Goal: Information Seeking & Learning: Learn about a topic

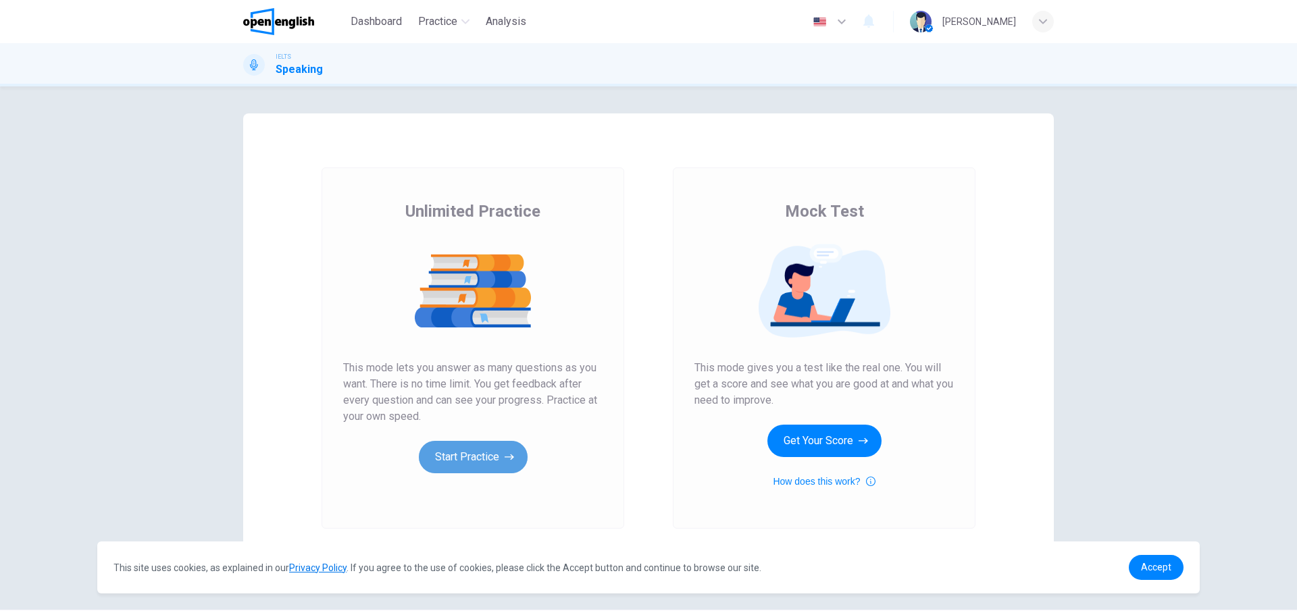
click at [456, 454] on button "Start Practice" at bounding box center [473, 457] width 109 height 32
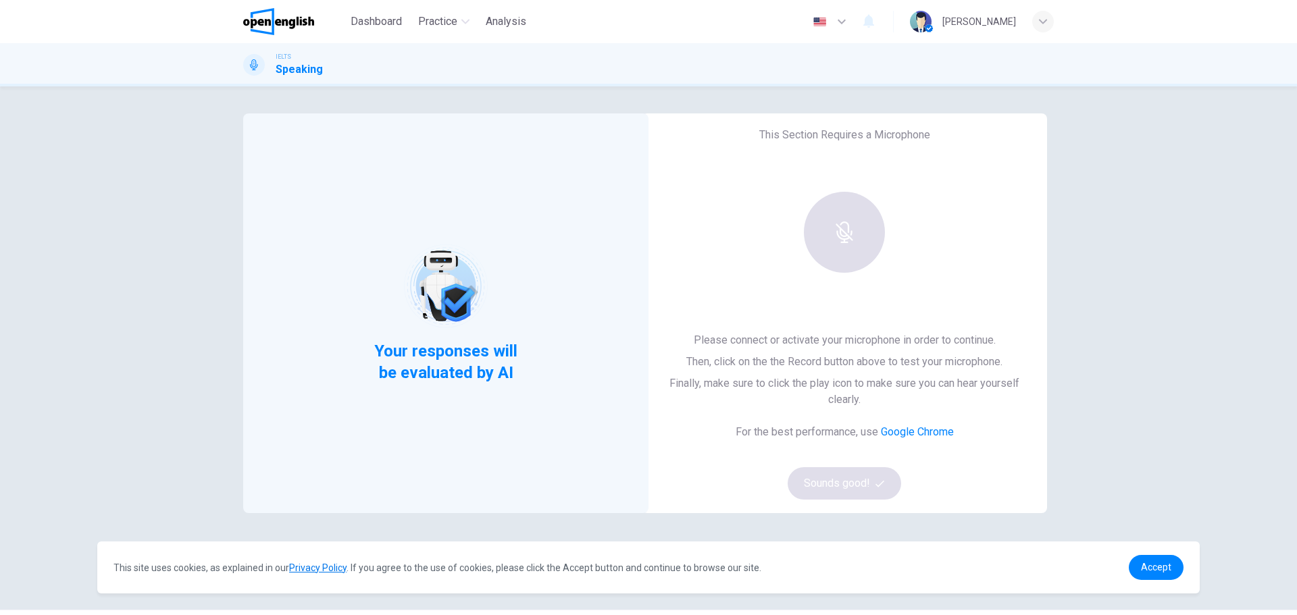
click at [853, 234] on div at bounding box center [844, 232] width 146 height 81
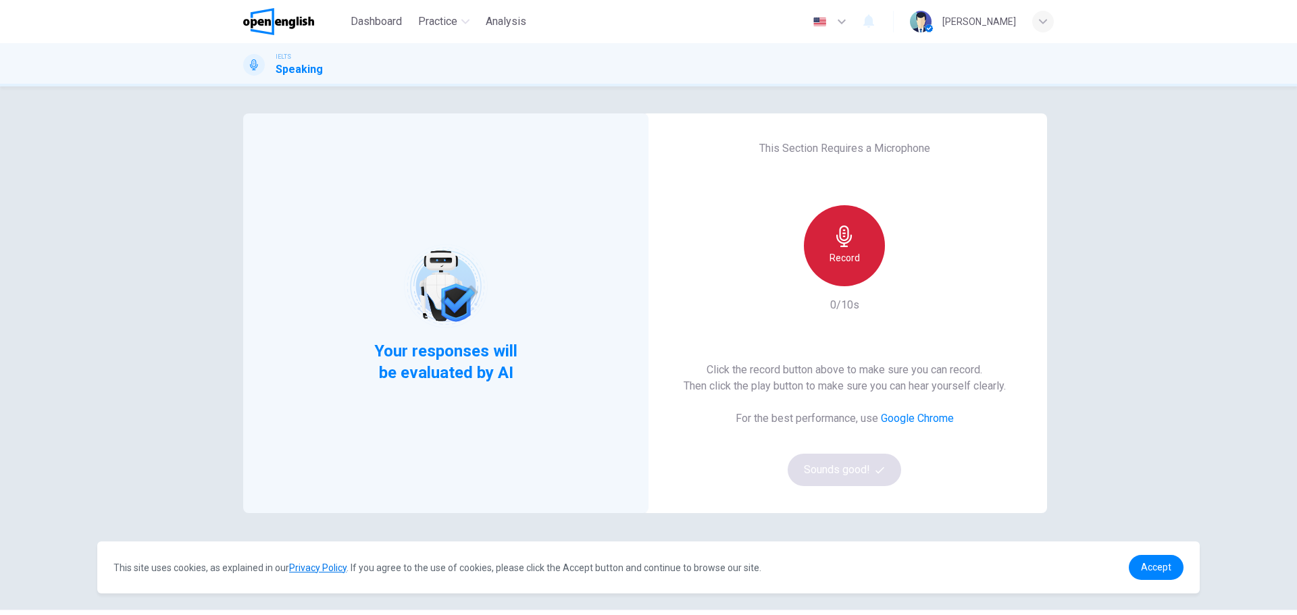
click at [843, 278] on div "Record" at bounding box center [844, 245] width 81 height 81
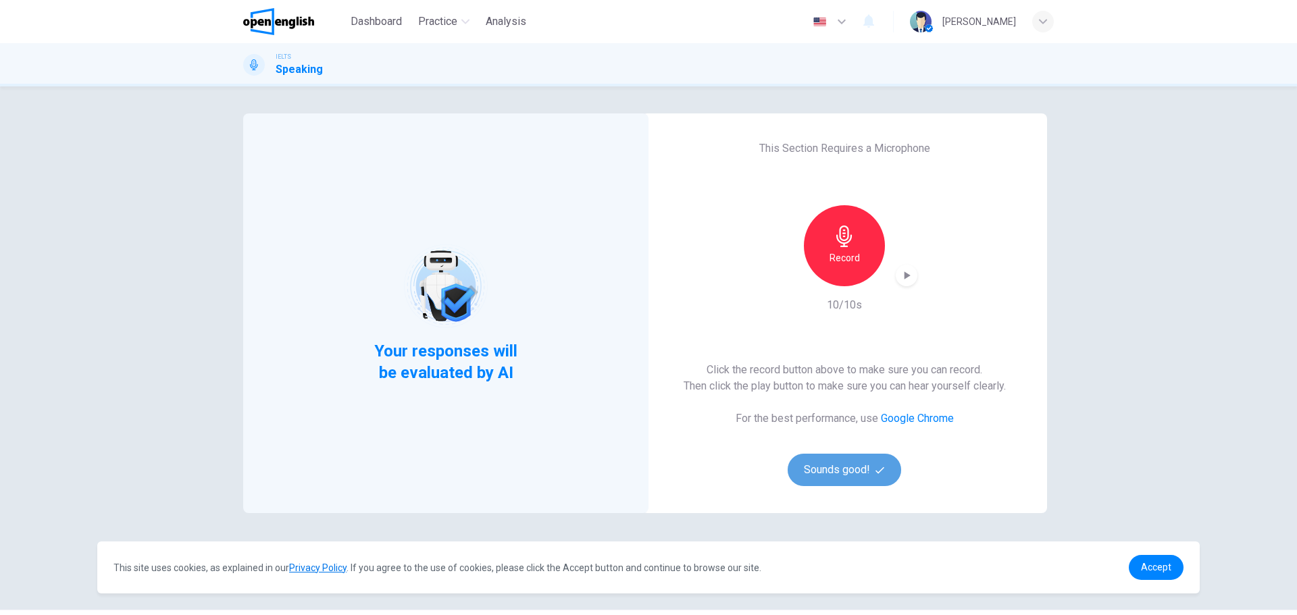
click at [855, 470] on button "Sounds good!" at bounding box center [844, 470] width 113 height 32
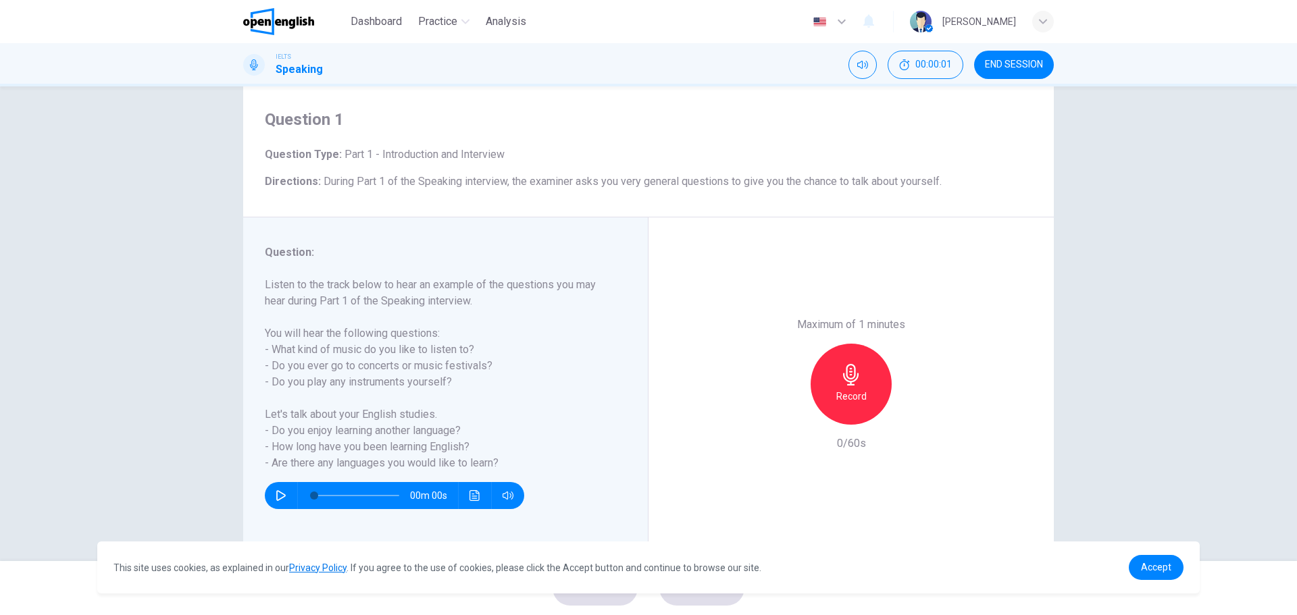
scroll to position [49, 0]
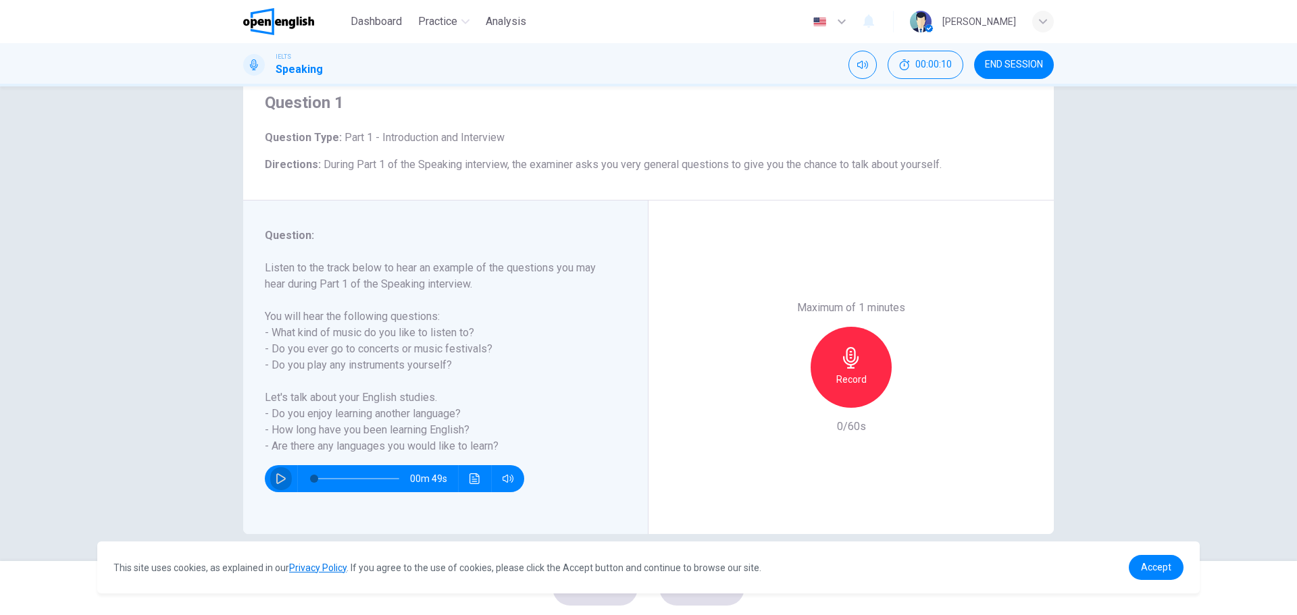
click at [278, 480] on icon "button" at bounding box center [281, 479] width 11 height 11
type input "*"
click at [852, 374] on h6 "Record" at bounding box center [851, 380] width 30 height 16
click at [896, 392] on div "Record" at bounding box center [851, 367] width 146 height 81
click at [913, 400] on icon "button" at bounding box center [914, 397] width 14 height 14
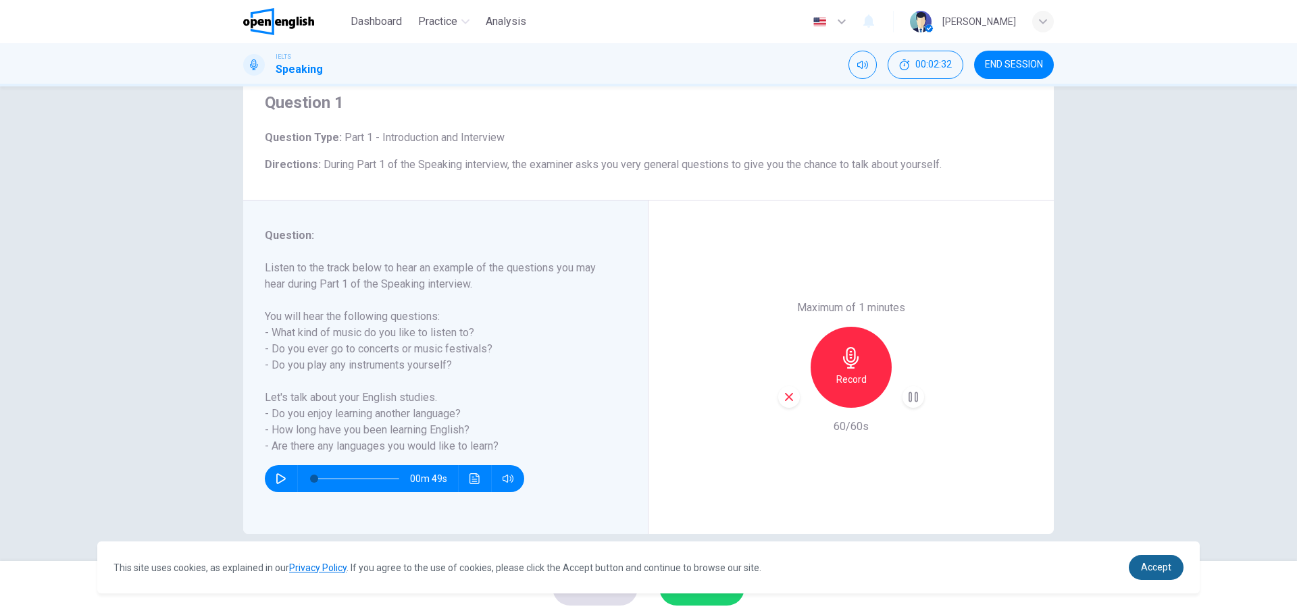
click at [1166, 565] on span "Accept" at bounding box center [1156, 567] width 30 height 11
click at [1168, 567] on span "Accept" at bounding box center [1156, 567] width 30 height 11
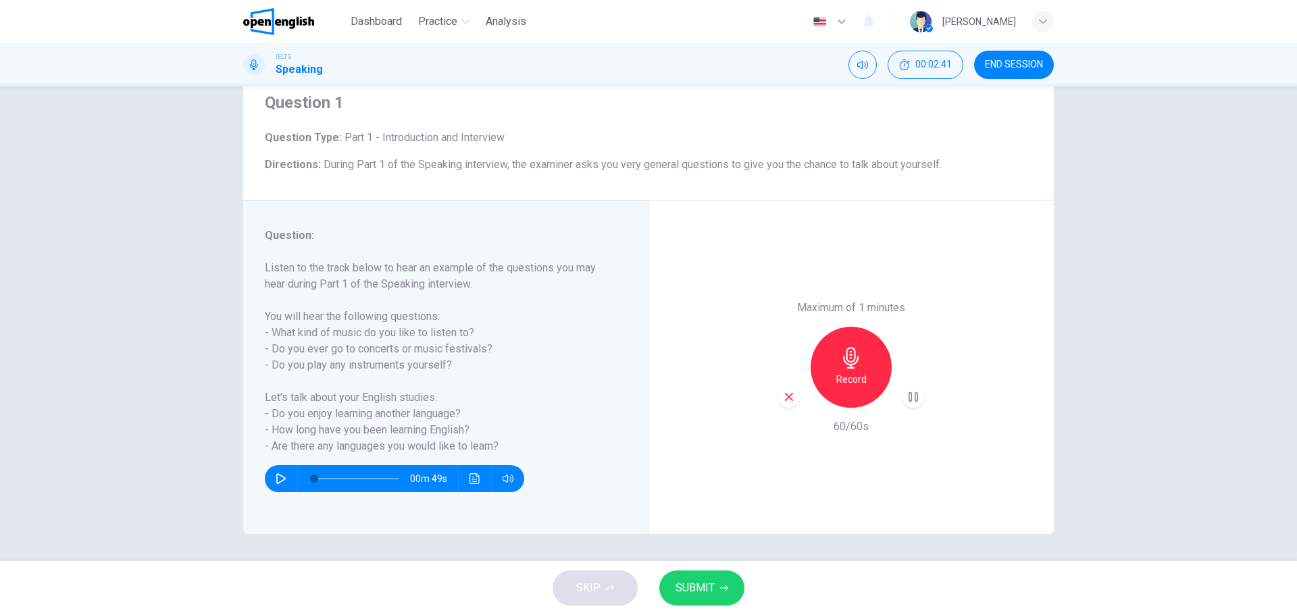
click at [787, 398] on icon "button" at bounding box center [789, 397] width 8 height 8
click at [846, 363] on icon "button" at bounding box center [851, 358] width 22 height 22
click at [709, 586] on span "SUBMIT" at bounding box center [695, 588] width 39 height 19
click at [915, 389] on div "button" at bounding box center [914, 397] width 22 height 22
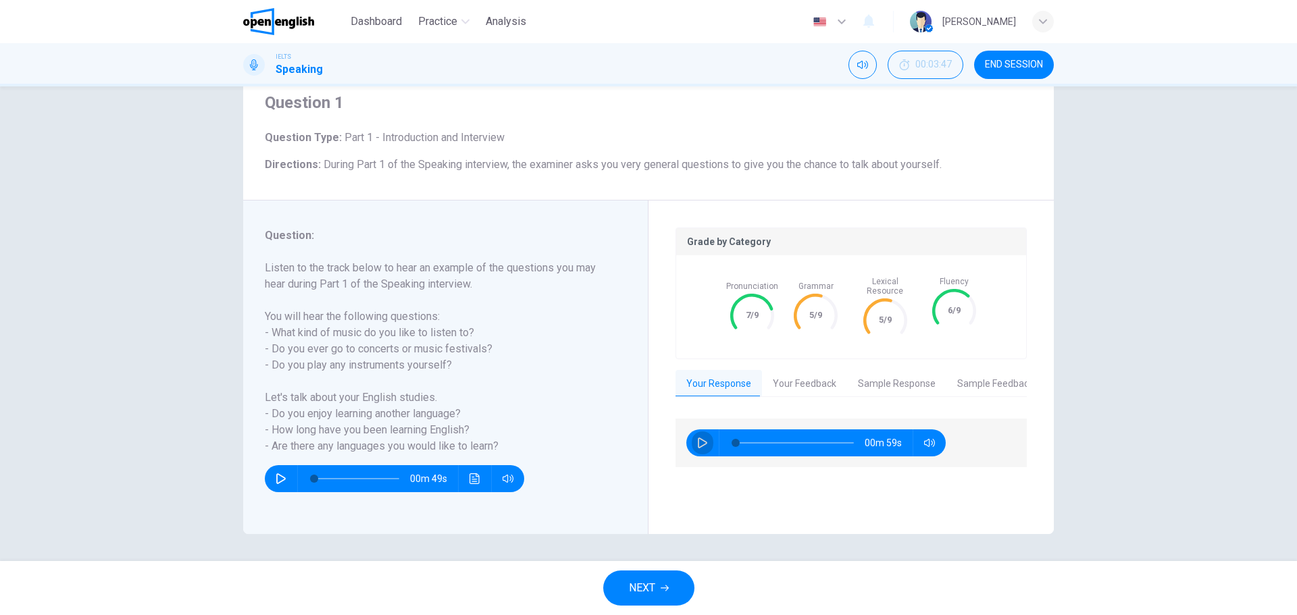
click at [700, 438] on icon "button" at bounding box center [702, 443] width 9 height 11
type input "*"
click at [810, 375] on button "Your Feedback" at bounding box center [804, 384] width 85 height 28
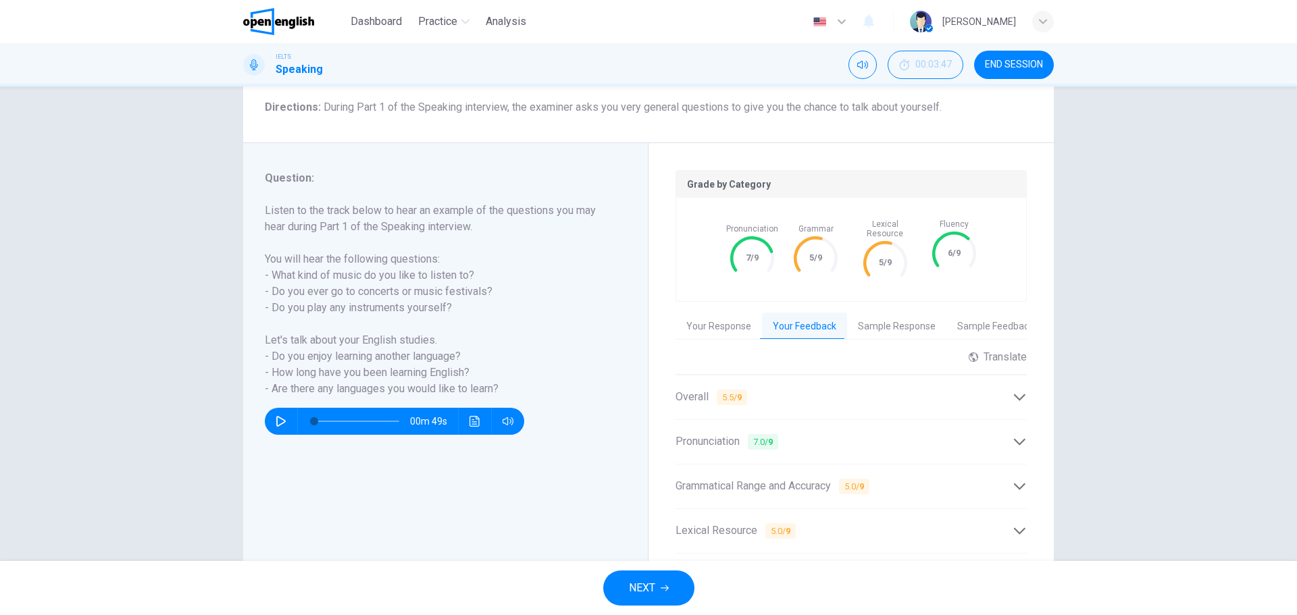
scroll to position [184, 0]
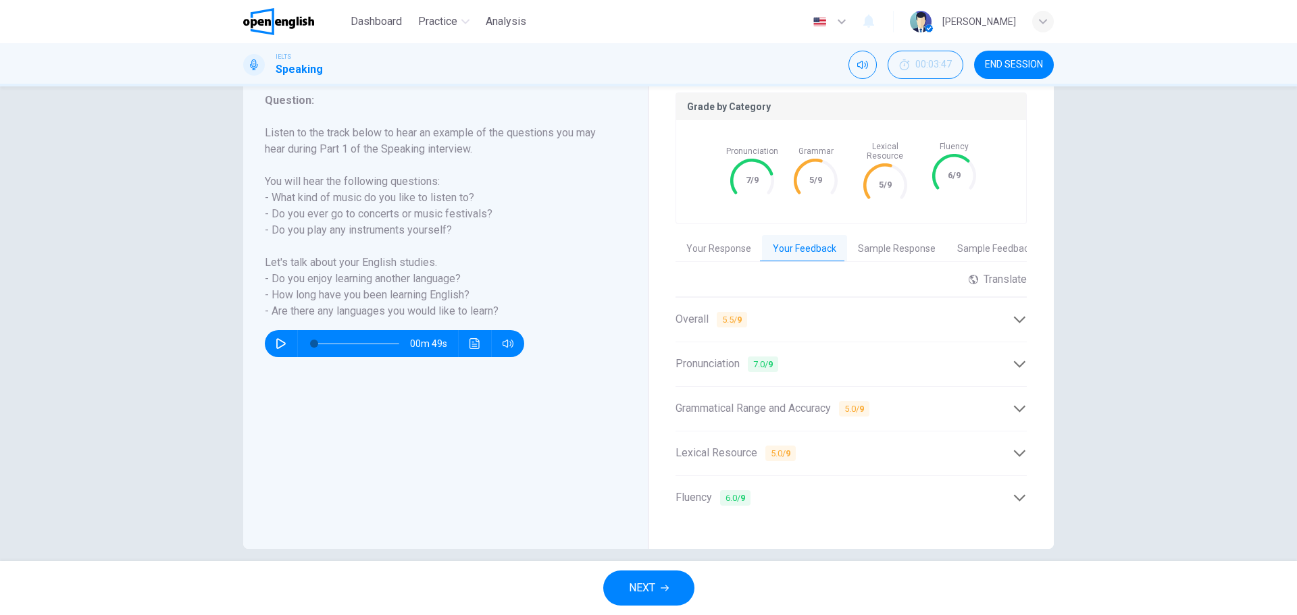
click at [881, 311] on div "Overall 5.5 / 9" at bounding box center [844, 319] width 337 height 17
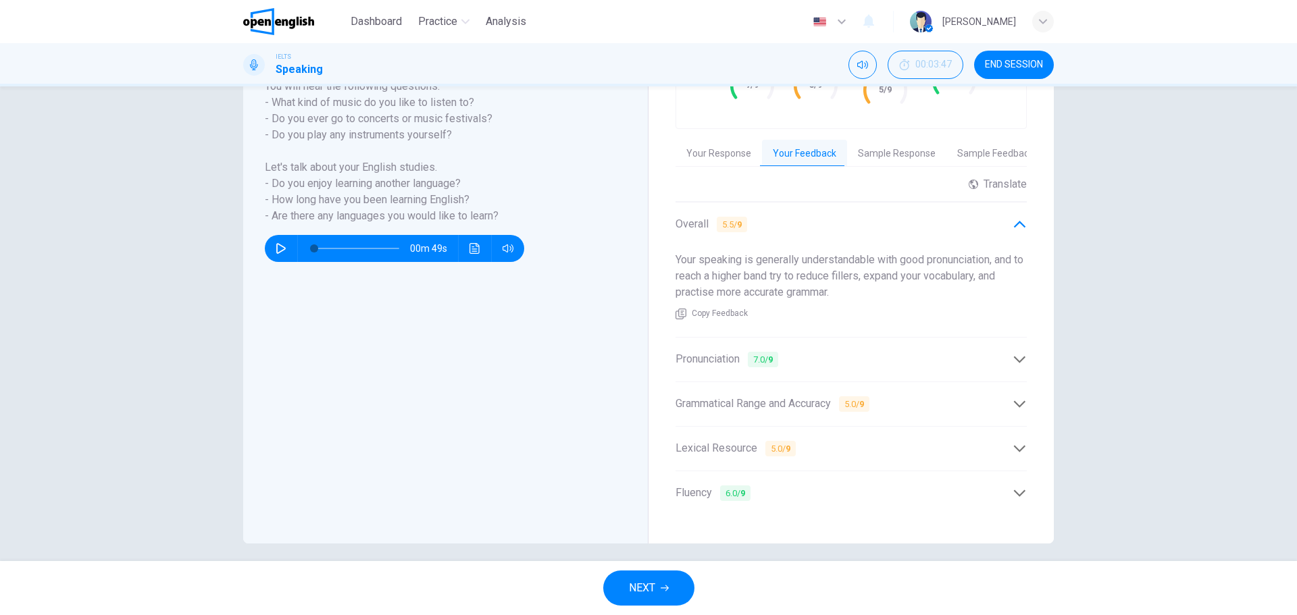
click at [778, 397] on span "Grammatical Range and Accuracy 5.0 / 9" at bounding box center [773, 404] width 194 height 17
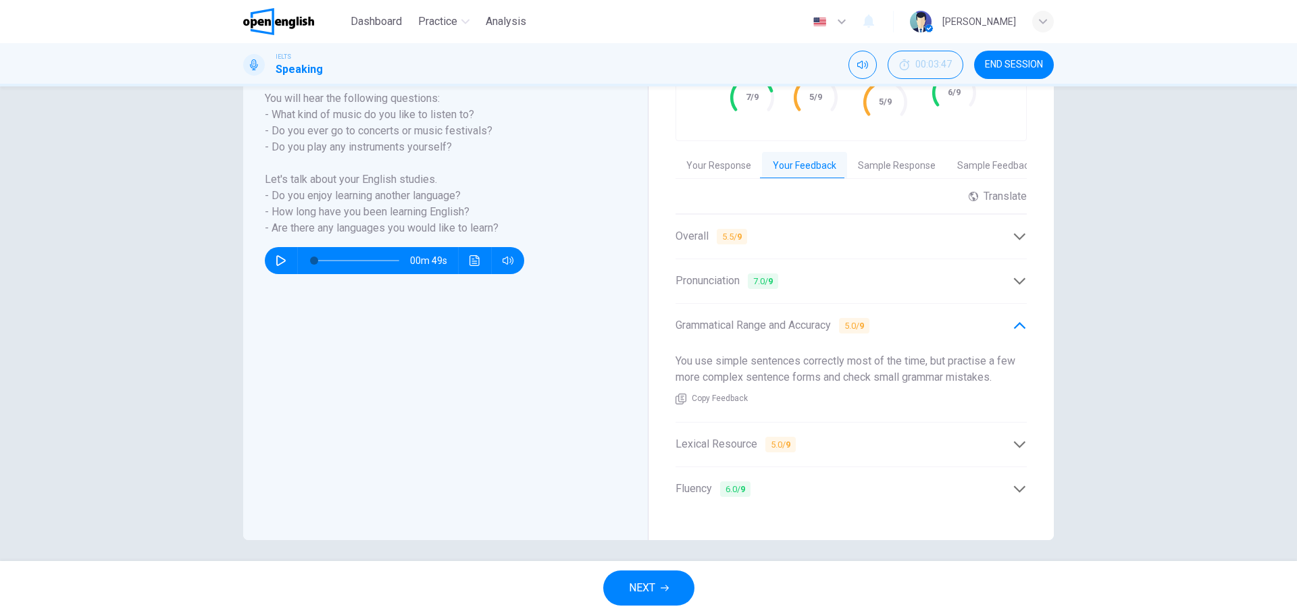
scroll to position [263, 0]
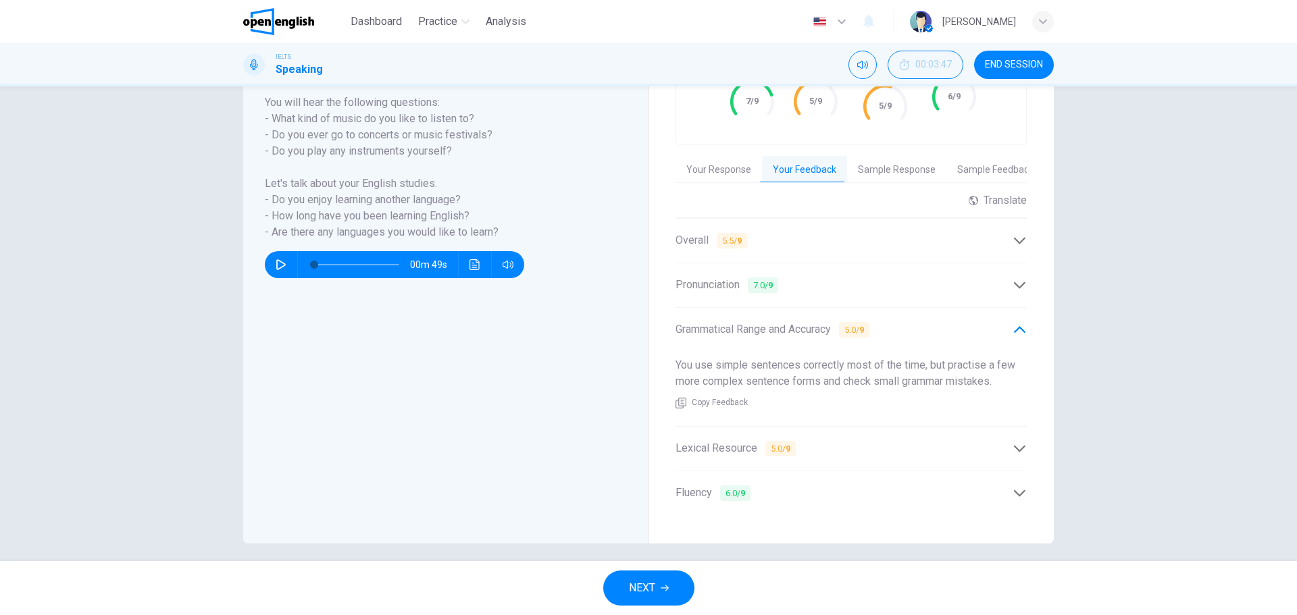
click at [825, 440] on div "Lexical Resource 5.0 / 9" at bounding box center [844, 448] width 337 height 17
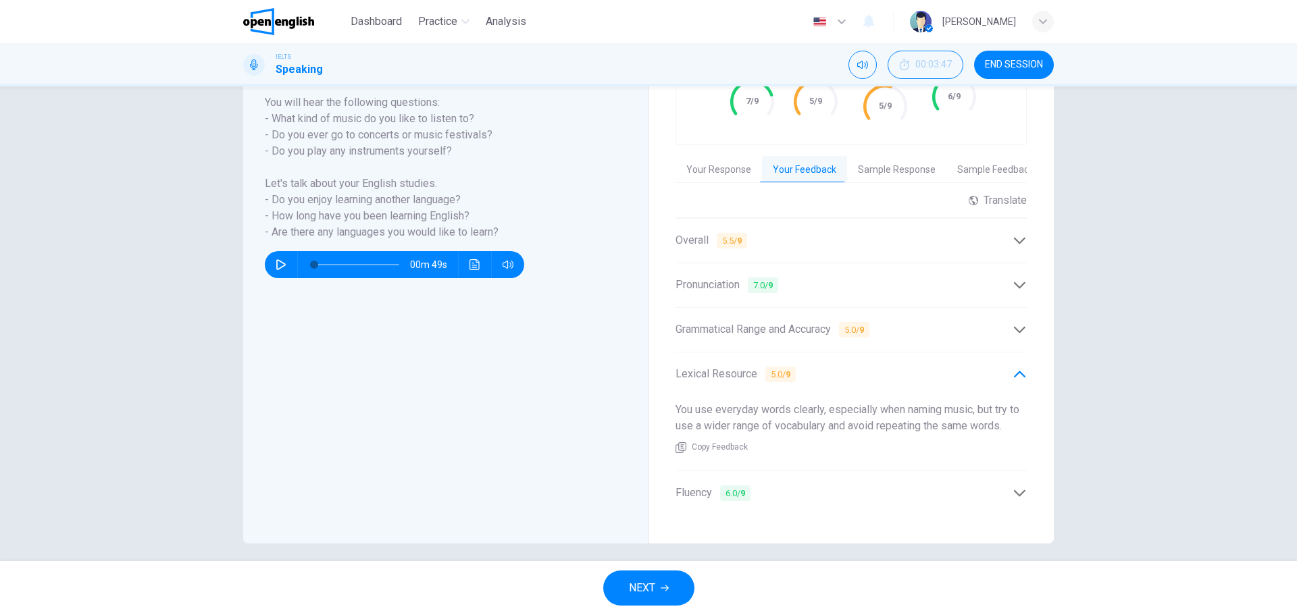
drag, startPoint x: 673, startPoint y: 399, endPoint x: 867, endPoint y: 426, distance: 196.3
click at [867, 426] on div "You use everyday words clearly, especially when naming music, but try to use a …" at bounding box center [851, 428] width 351 height 74
drag, startPoint x: 659, startPoint y: 401, endPoint x: 827, endPoint y: 420, distance: 169.3
click at [827, 420] on div "Grade by Category Pronunciation 7/9 Grammar 5/9 Lexical Resource 5/9 Fluency 6/…" at bounding box center [851, 264] width 405 height 557
drag, startPoint x: 1002, startPoint y: 420, endPoint x: 717, endPoint y: 405, distance: 284.8
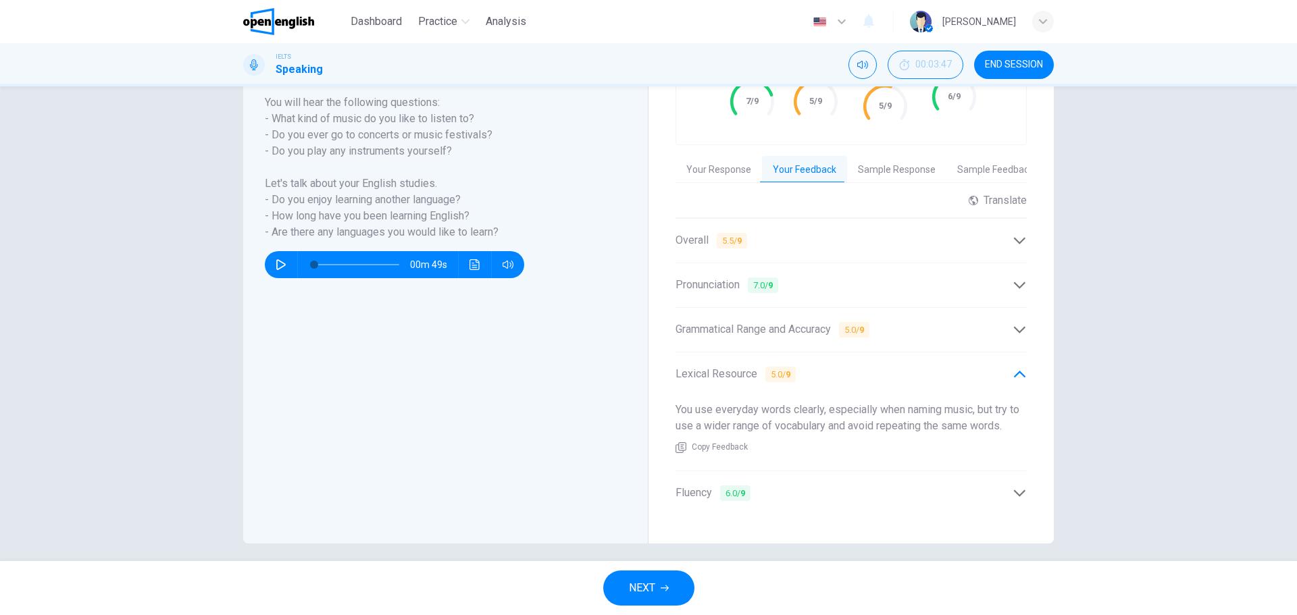
click at [717, 405] on span "You use everyday words clearly, especially when naming music, but try to use a …" at bounding box center [848, 417] width 344 height 29
drag, startPoint x: 671, startPoint y: 390, endPoint x: 814, endPoint y: 428, distance: 148.1
click at [814, 428] on div "Grade by Category Pronunciation 7/9 Grammar 5/9 Lexical Resource 5/9 Fluency 6/…" at bounding box center [851, 264] width 405 height 557
click at [768, 232] on div "Overall 5.5 / 9" at bounding box center [844, 240] width 337 height 17
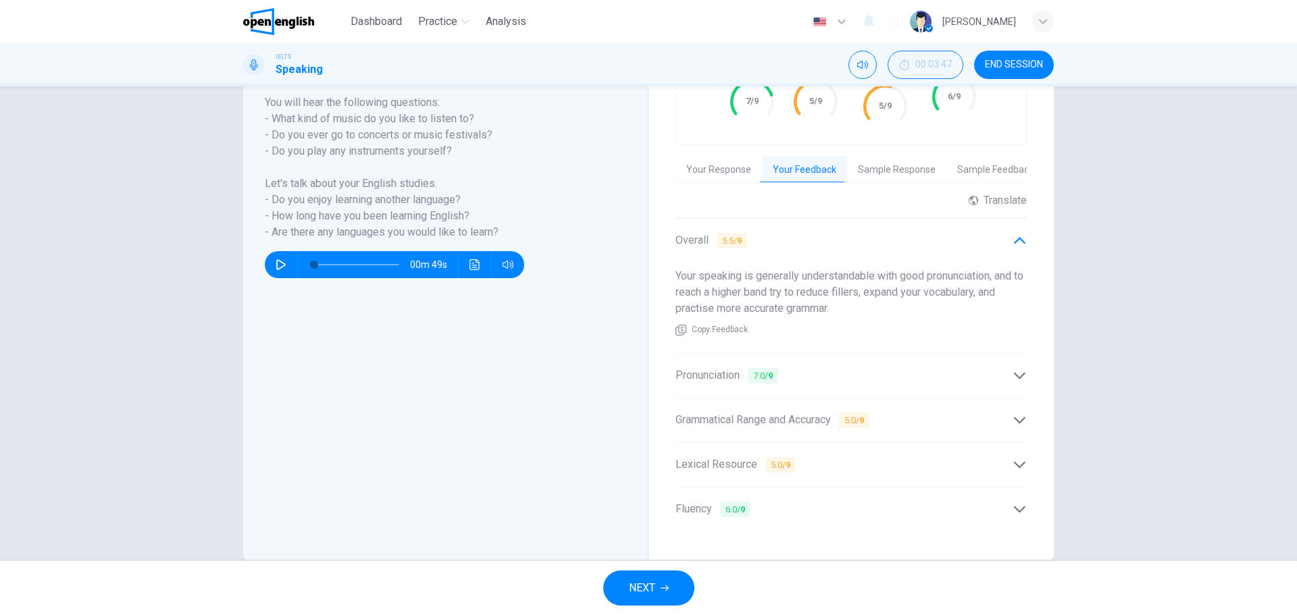
click at [826, 376] on div "Pronunciation 7.0 / 9" at bounding box center [851, 375] width 351 height 33
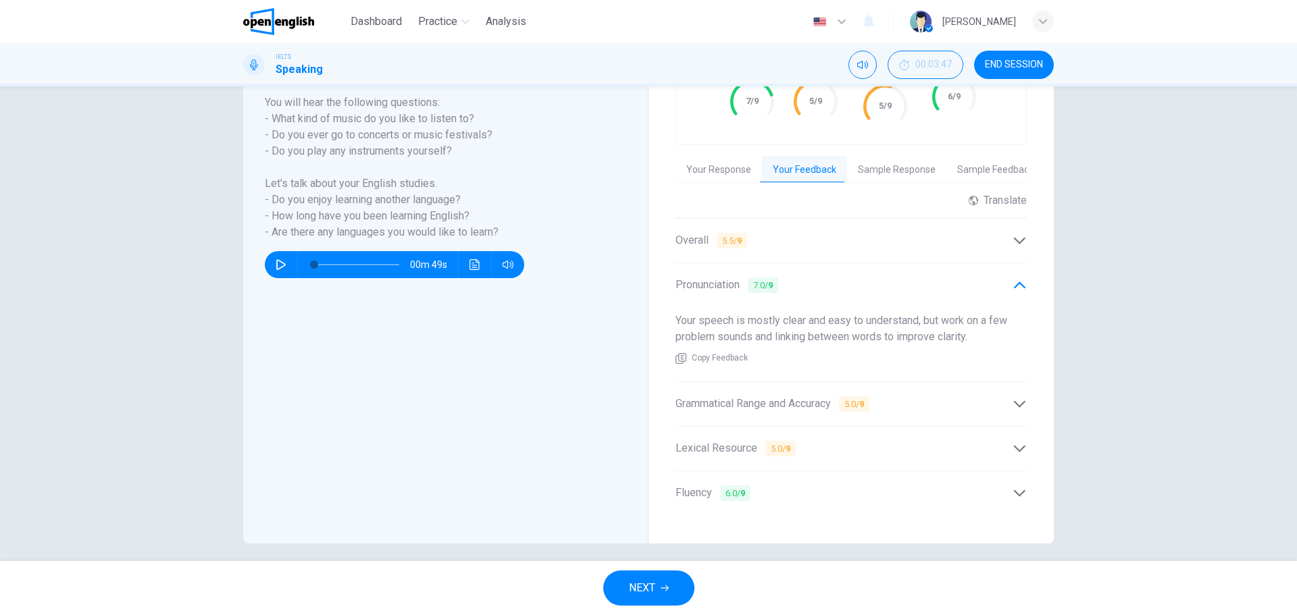
click at [710, 405] on div "Grammatical Range and Accuracy 5.0 / 9" at bounding box center [851, 404] width 351 height 33
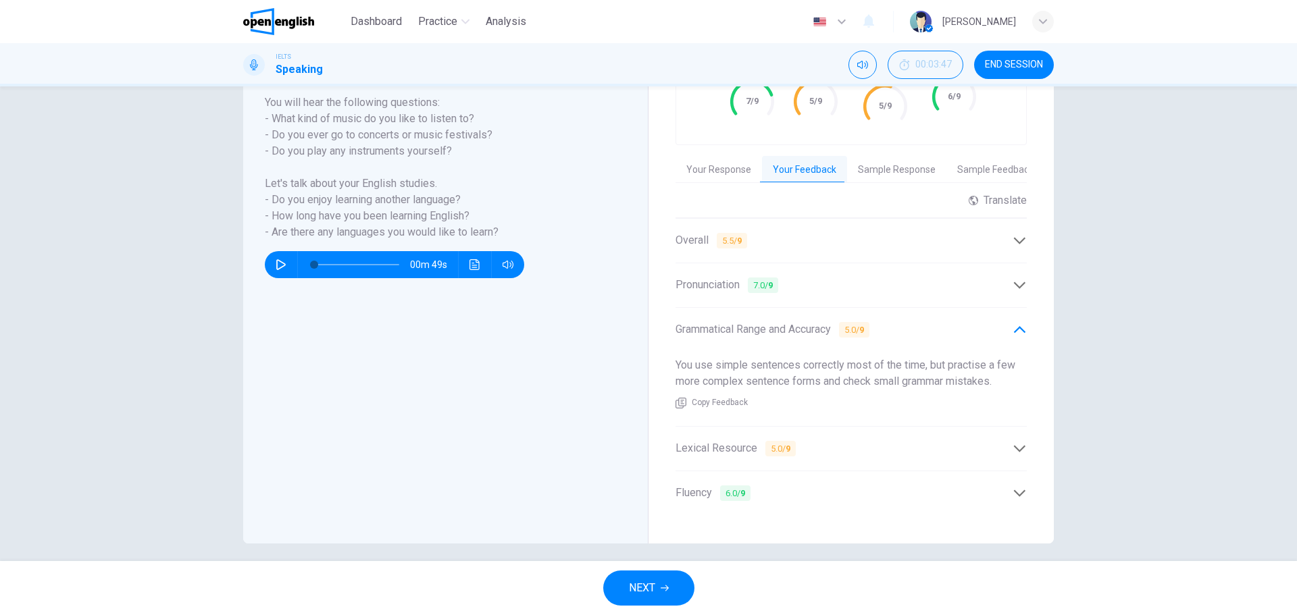
click at [724, 432] on div "Lexical Resource 5.0 / 9" at bounding box center [851, 448] width 351 height 33
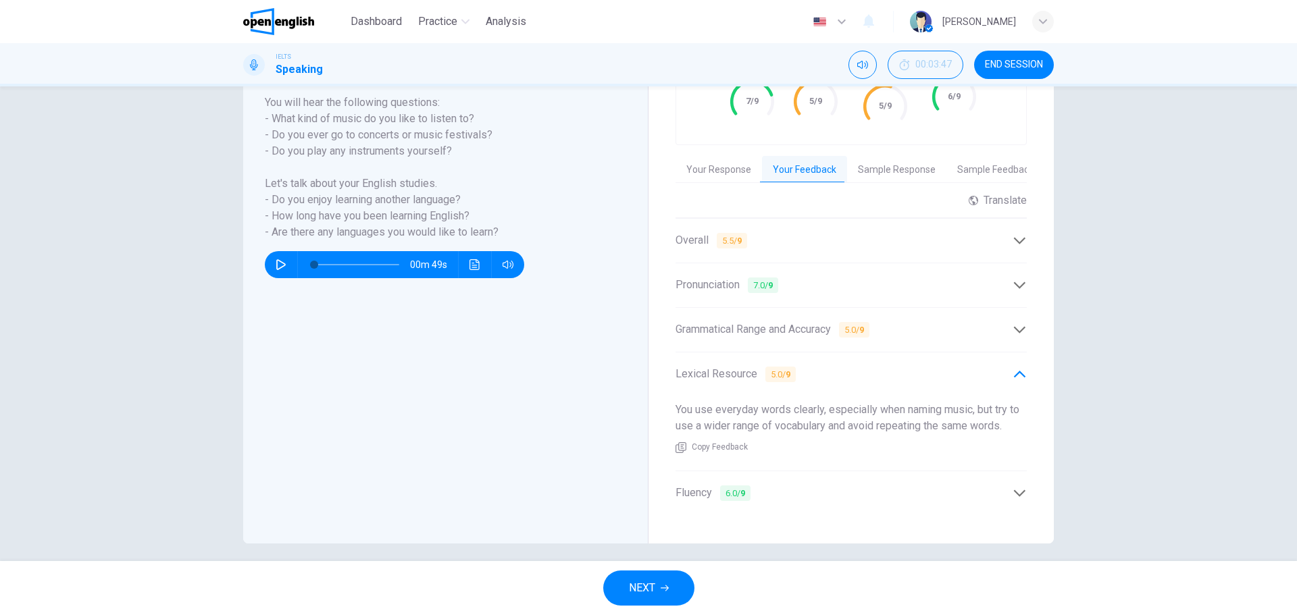
click at [720, 486] on span "6.0 / 9" at bounding box center [735, 494] width 30 height 16
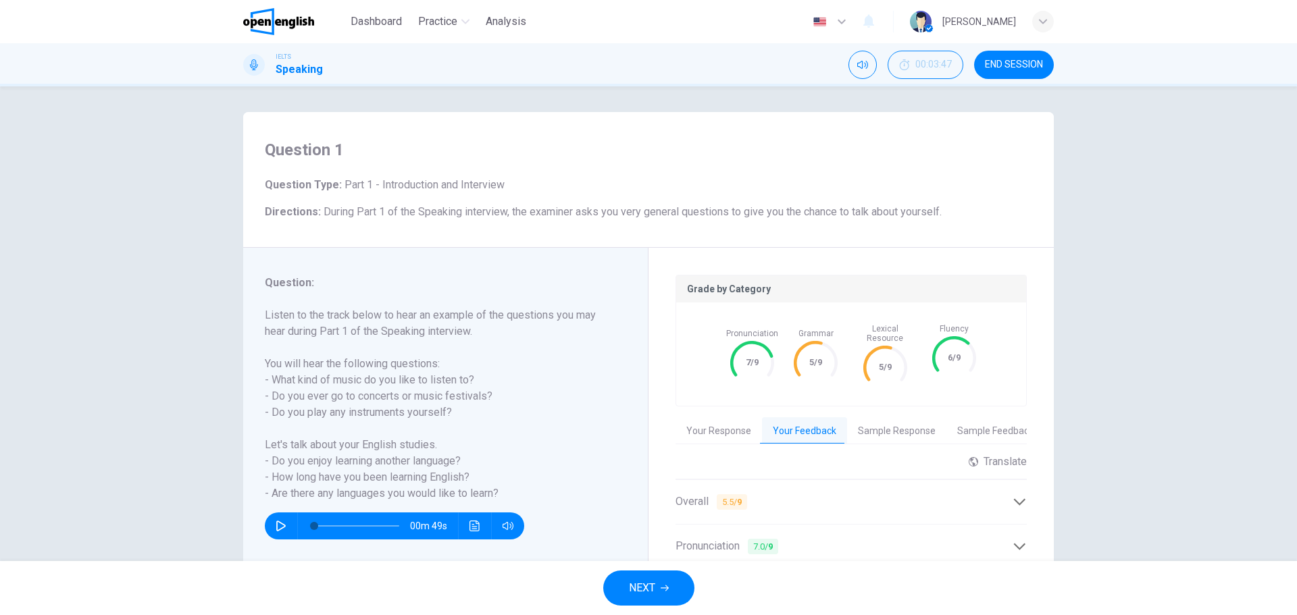
scroll to position [0, 0]
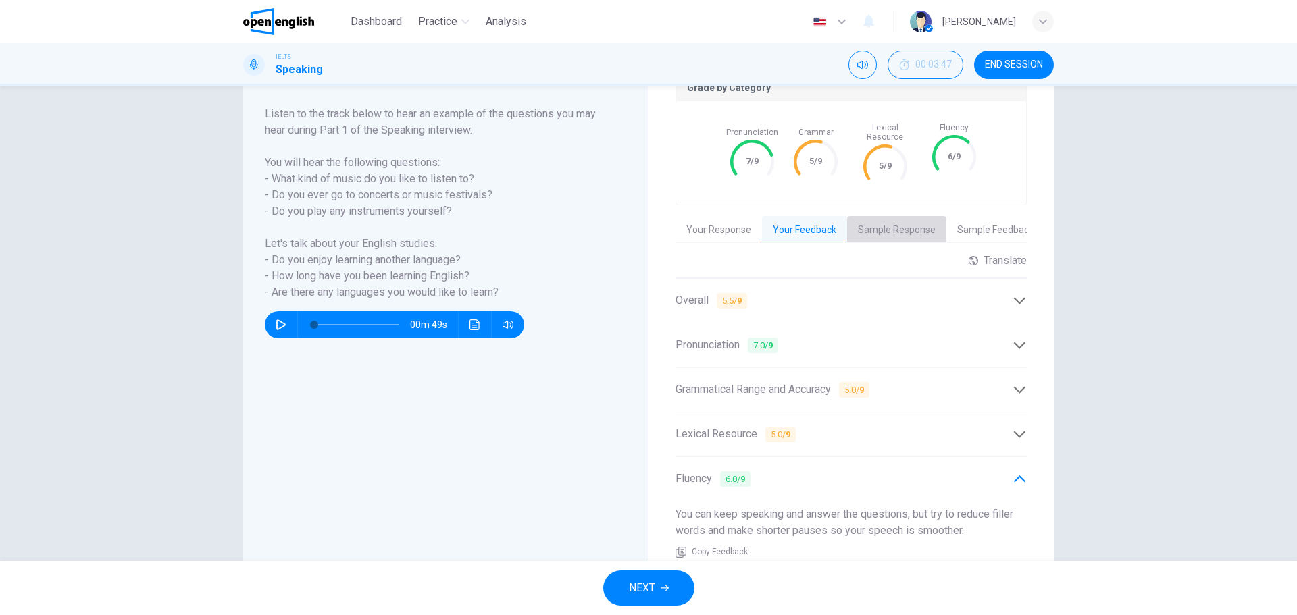
click at [890, 220] on button "Sample Response" at bounding box center [896, 230] width 99 height 28
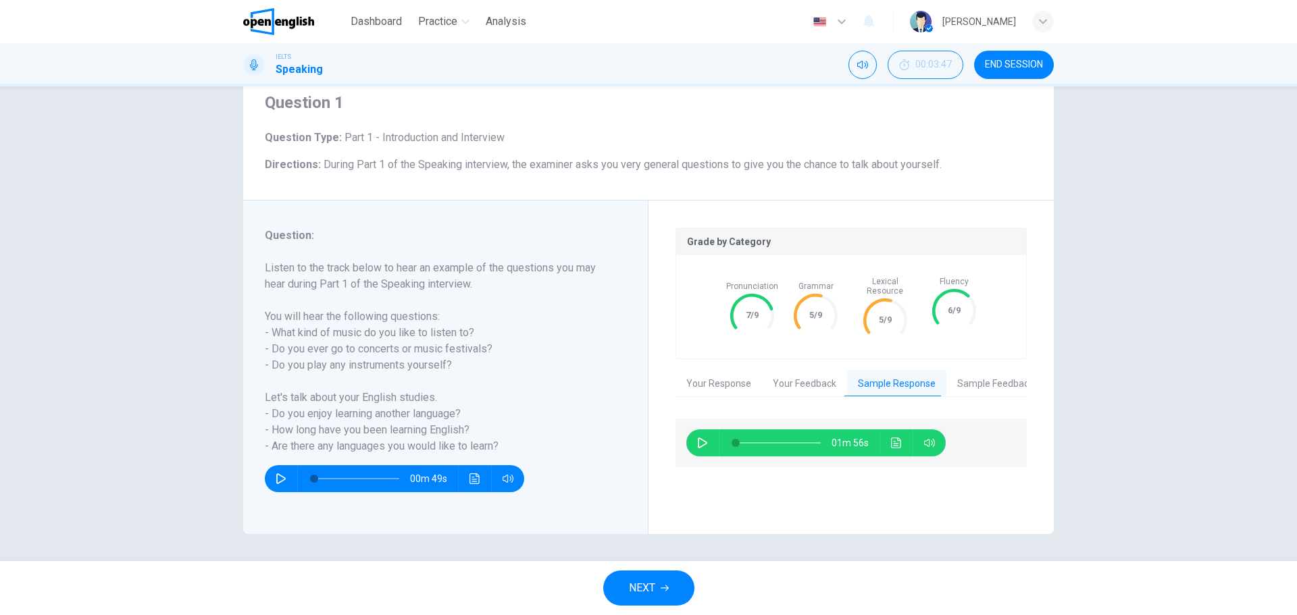
click at [699, 438] on icon "button" at bounding box center [702, 443] width 11 height 11
click at [894, 438] on icon "Click to see the audio transcription" at bounding box center [896, 443] width 11 height 11
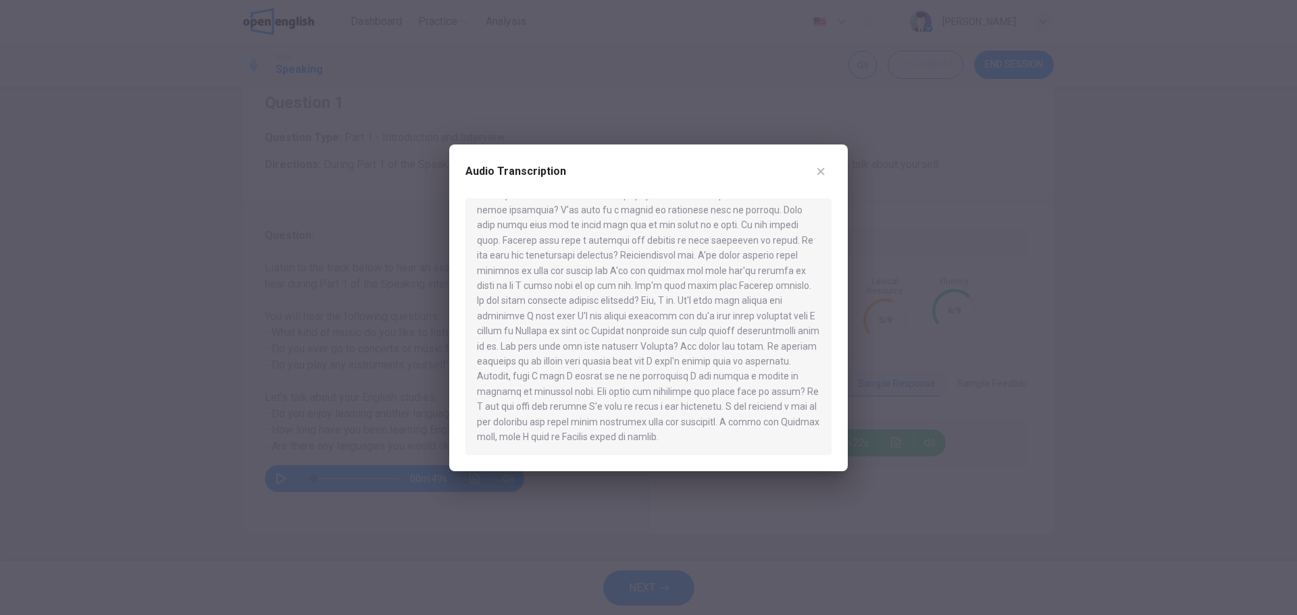
scroll to position [0, 0]
click at [490, 261] on div at bounding box center [648, 327] width 366 height 257
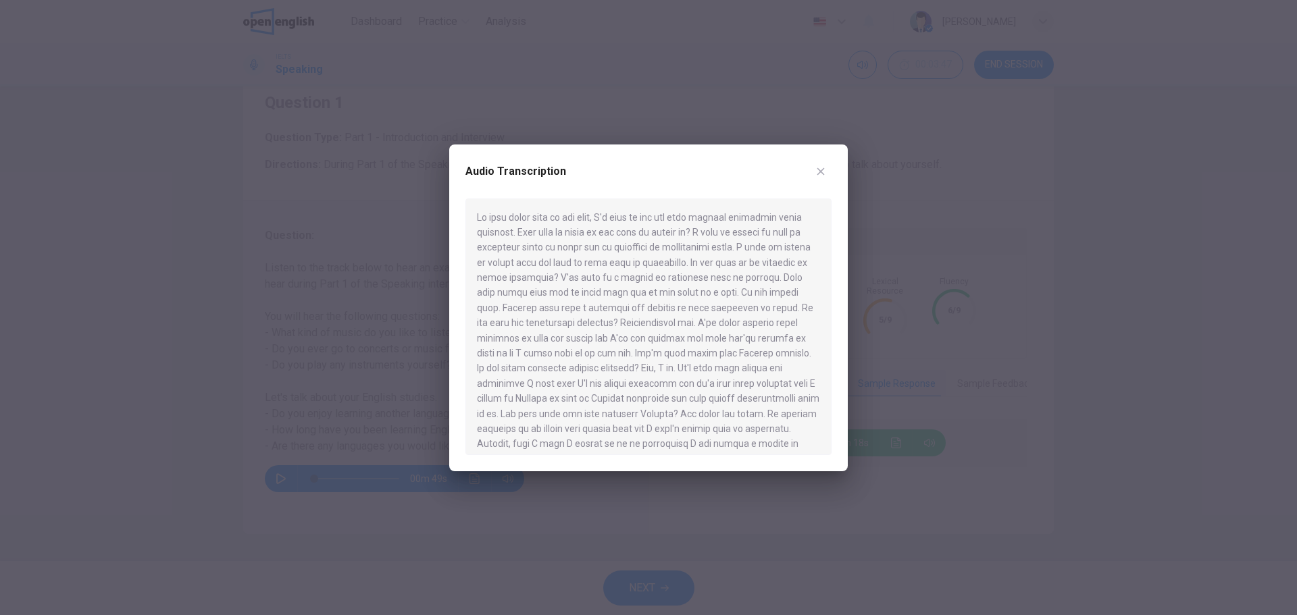
click at [492, 261] on div at bounding box center [648, 327] width 366 height 257
click at [819, 168] on icon "button" at bounding box center [820, 171] width 11 height 11
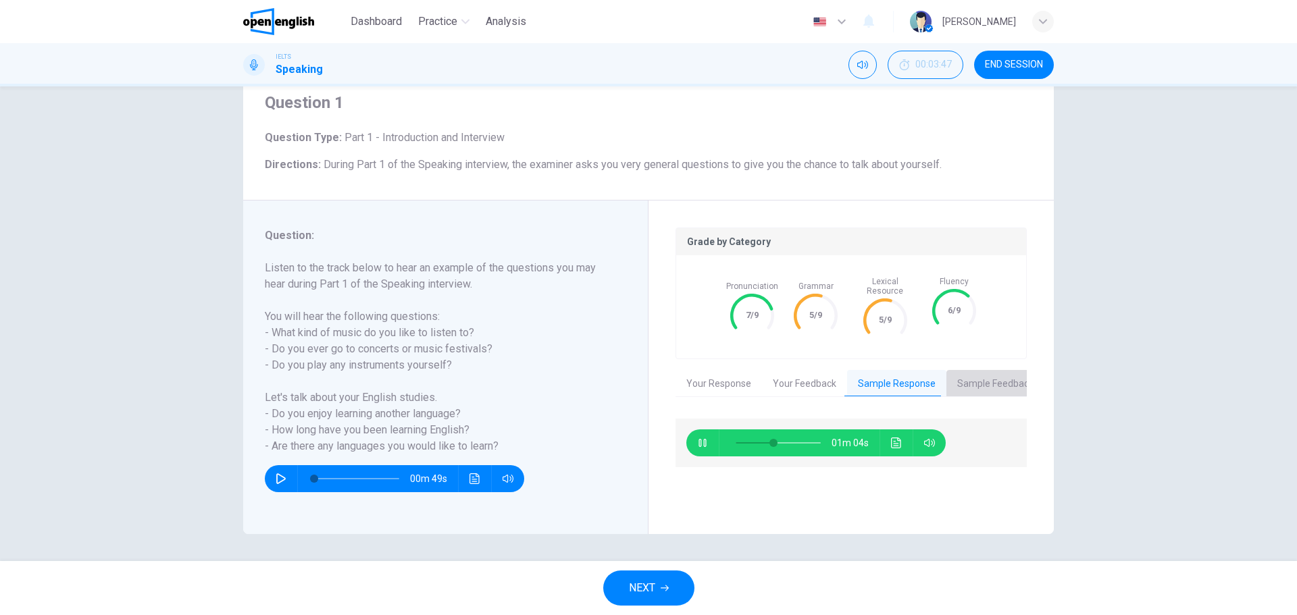
click at [973, 375] on button "Sample Feedback" at bounding box center [995, 384] width 98 height 28
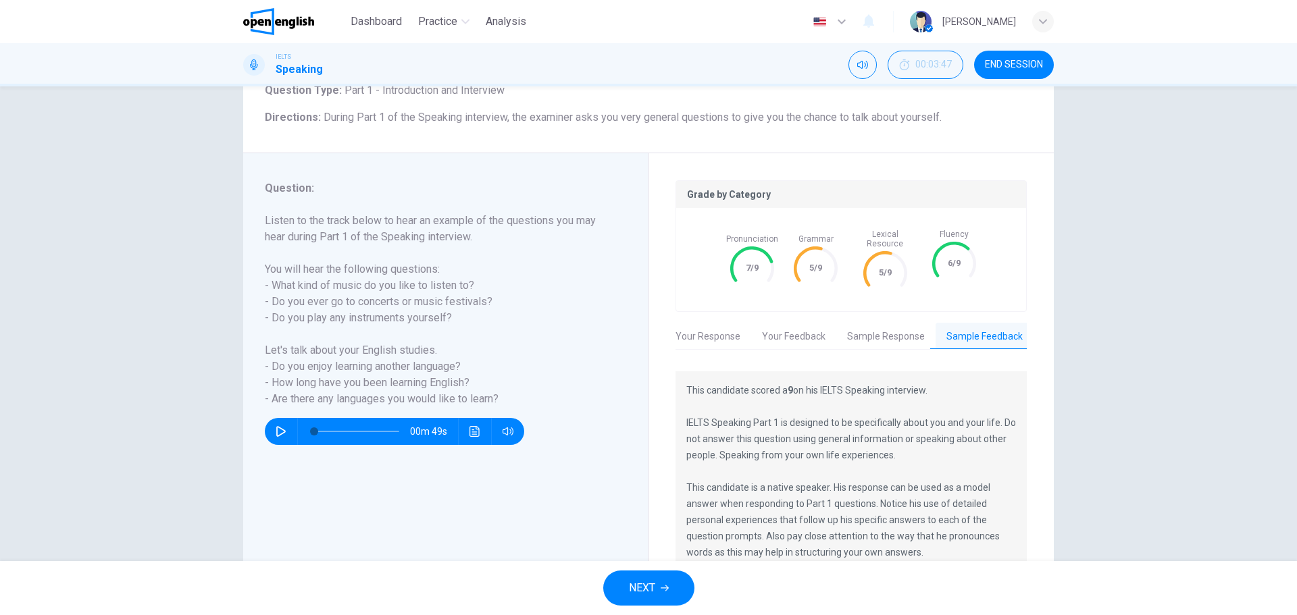
scroll to position [153, 0]
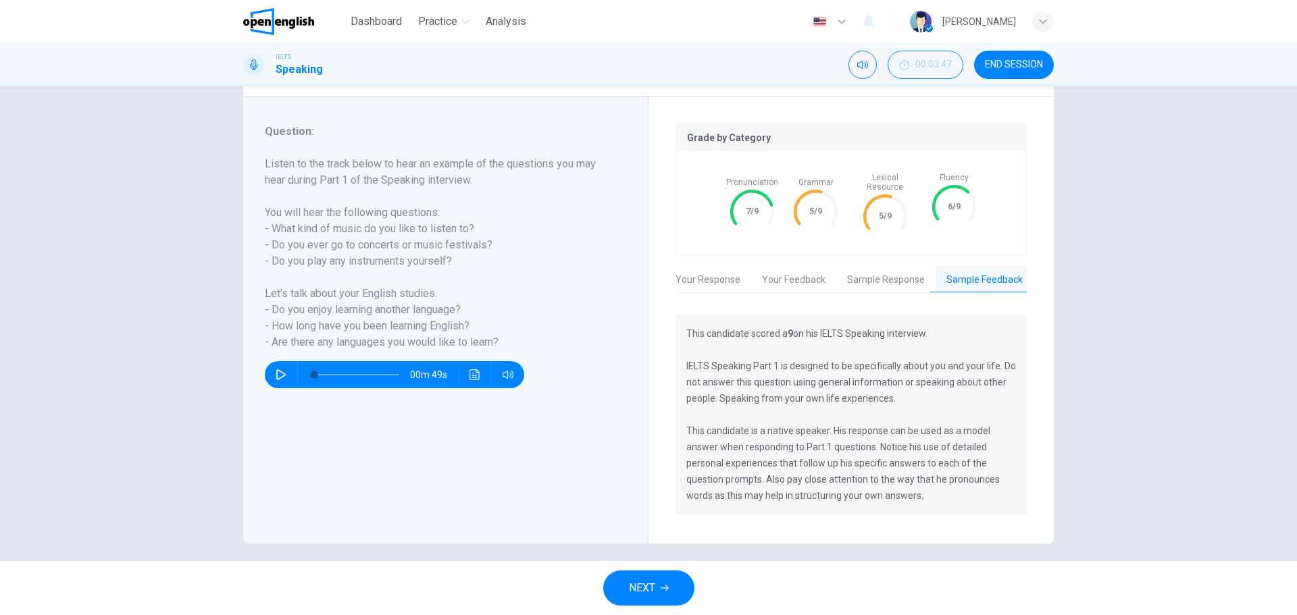
drag, startPoint x: 726, startPoint y: 321, endPoint x: 834, endPoint y: 414, distance: 142.7
click at [828, 411] on p "This candidate scored a 9 on his IELTS Speaking interview. IELTS Speaking Part …" at bounding box center [851, 415] width 330 height 178
click at [811, 362] on p "This candidate scored a 9 on his IELTS Speaking interview. IELTS Speaking Part …" at bounding box center [851, 415] width 330 height 178
click at [882, 266] on button "Sample Response" at bounding box center [885, 280] width 99 height 28
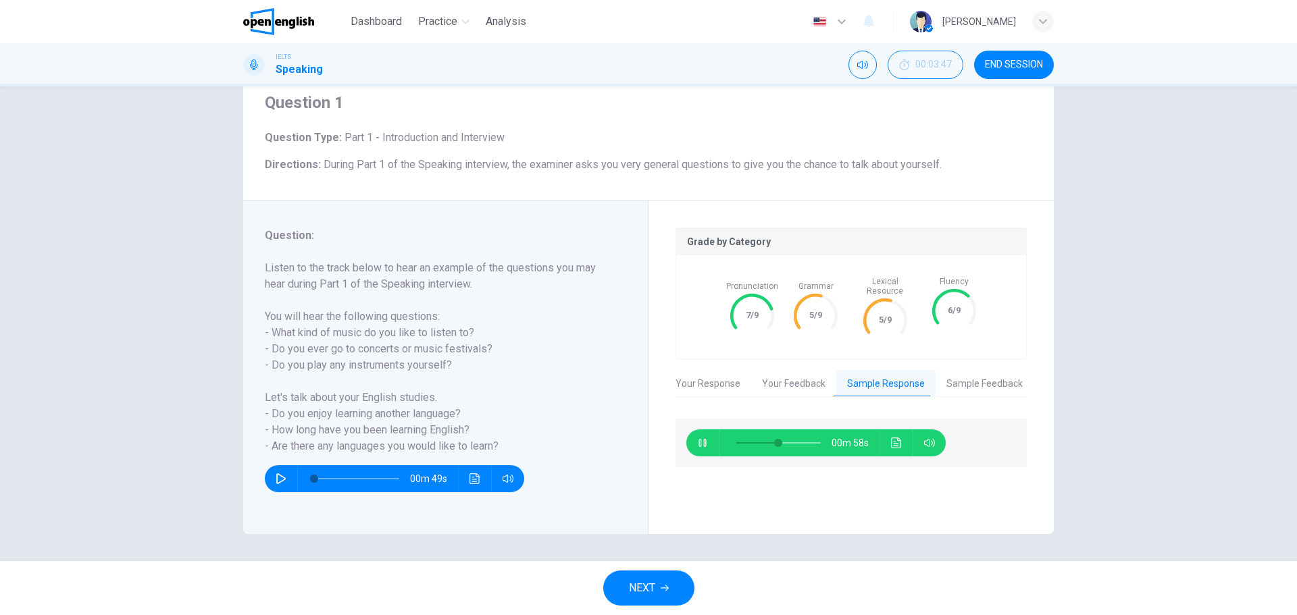
scroll to position [49, 0]
click at [893, 438] on icon "Click to see the audio transcription" at bounding box center [896, 443] width 11 height 11
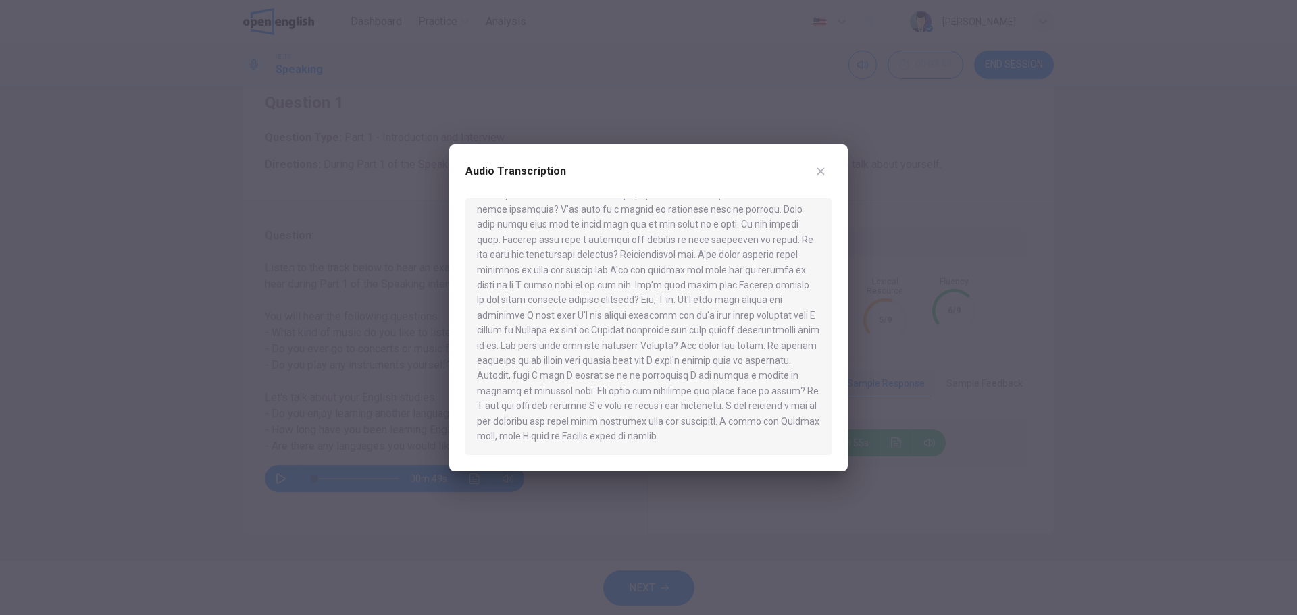
scroll to position [0, 0]
drag, startPoint x: 476, startPoint y: 211, endPoint x: 607, endPoint y: 403, distance: 232.3
click at [607, 403] on div at bounding box center [648, 327] width 366 height 257
drag, startPoint x: 476, startPoint y: 213, endPoint x: 543, endPoint y: 289, distance: 101.5
click at [543, 289] on div at bounding box center [648, 327] width 366 height 257
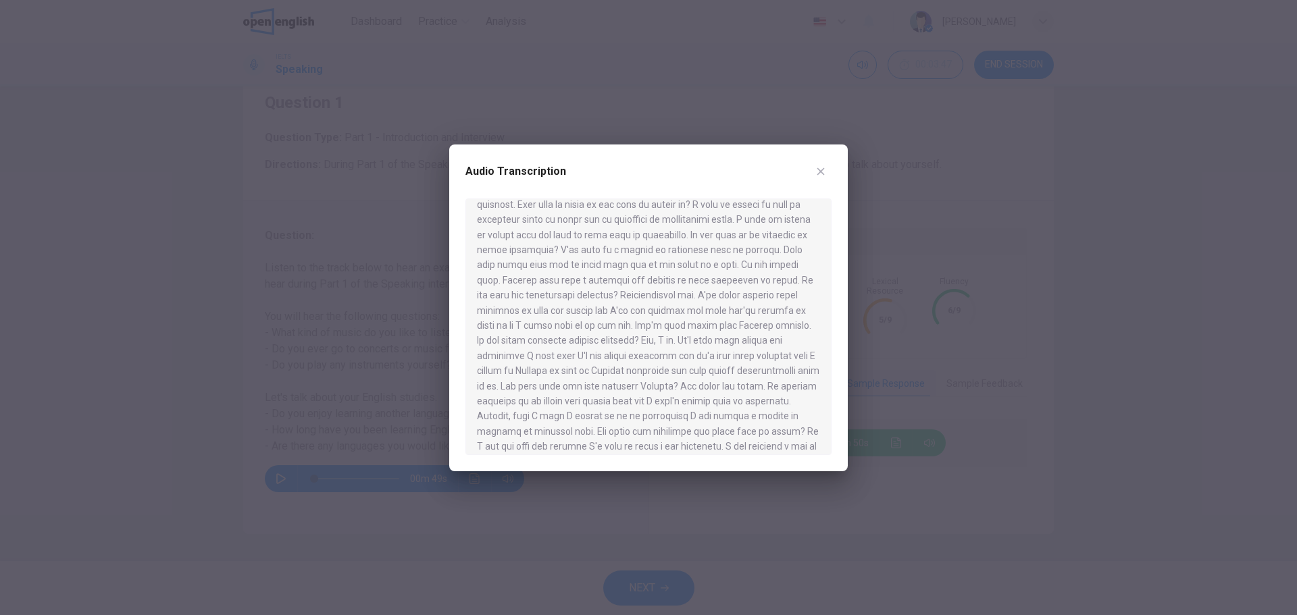
scroll to position [68, 0]
drag, startPoint x: 580, startPoint y: 436, endPoint x: 516, endPoint y: 328, distance: 126.3
click at [516, 328] on div at bounding box center [648, 327] width 366 height 257
drag, startPoint x: 516, startPoint y: 328, endPoint x: 588, endPoint y: 387, distance: 93.1
click at [588, 387] on div at bounding box center [648, 327] width 366 height 257
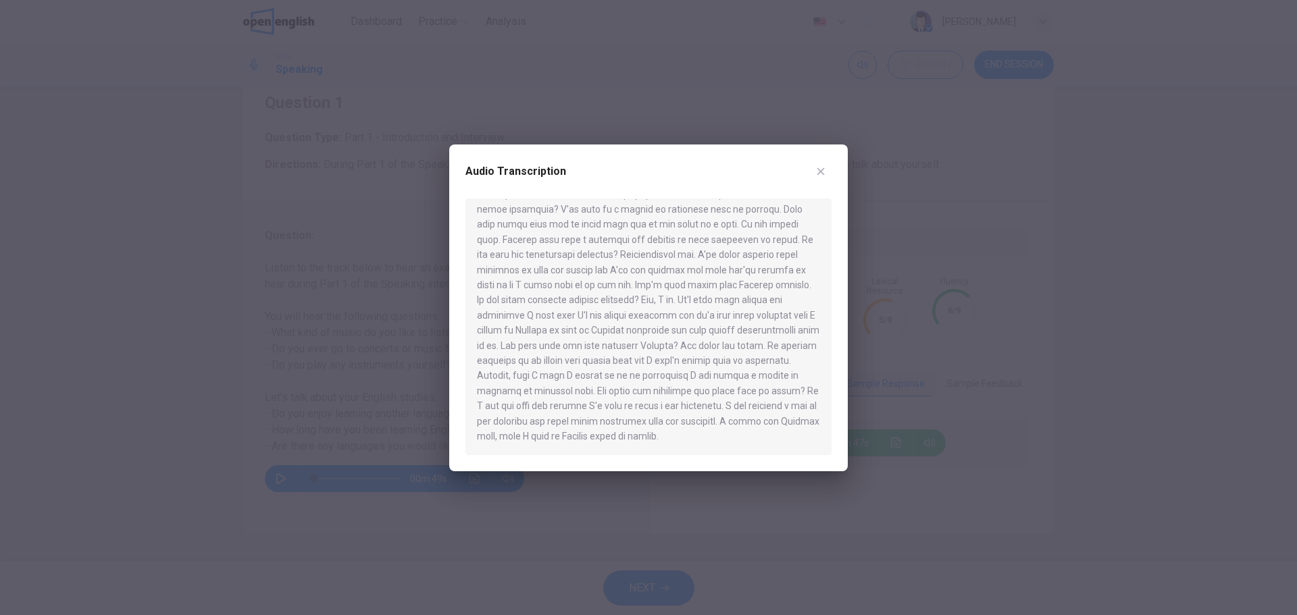
click at [586, 374] on div at bounding box center [648, 327] width 366 height 257
click at [823, 170] on icon "button" at bounding box center [820, 171] width 11 height 11
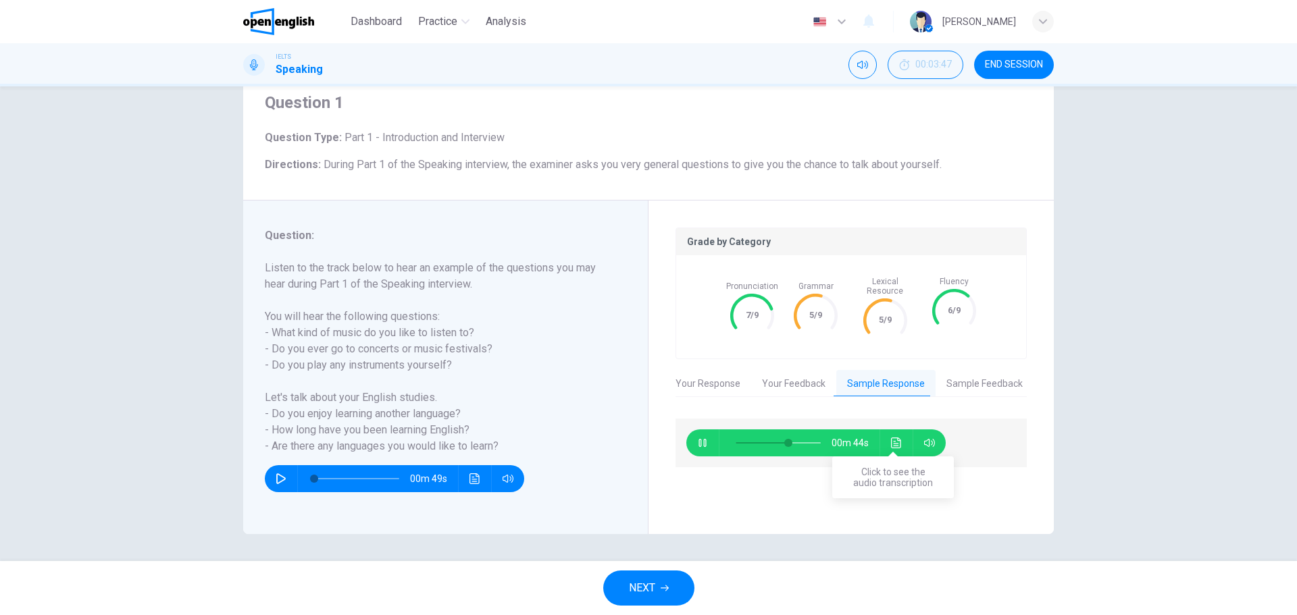
type input "**"
click at [655, 582] on span "NEXT" at bounding box center [642, 588] width 26 height 19
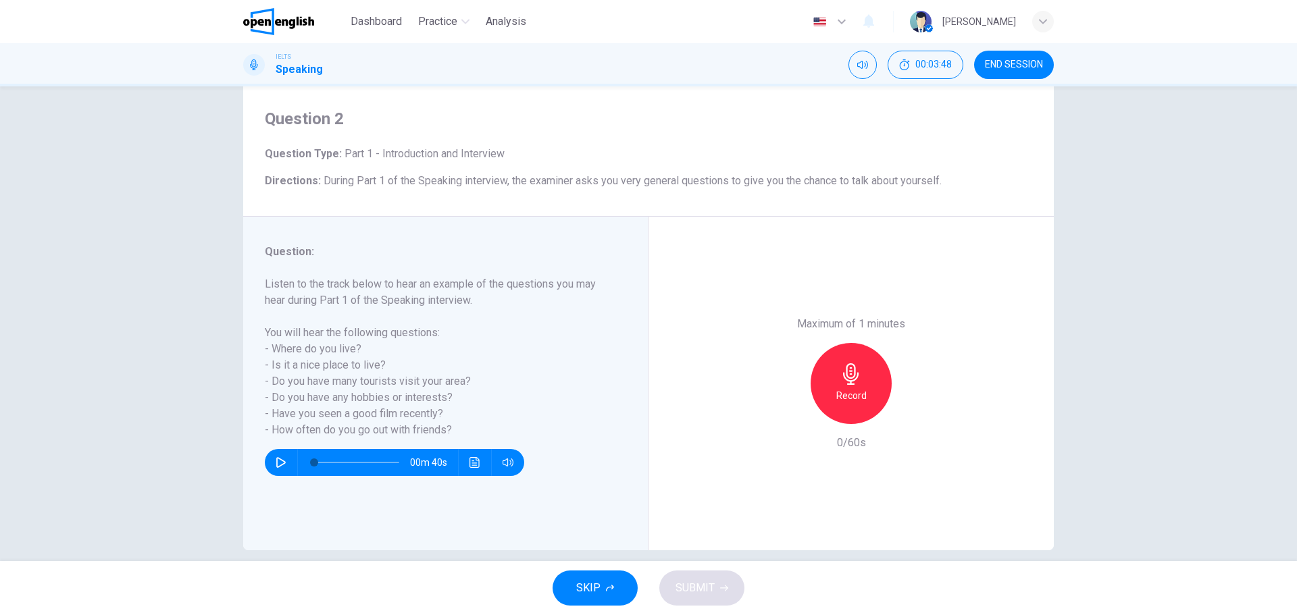
scroll to position [49, 0]
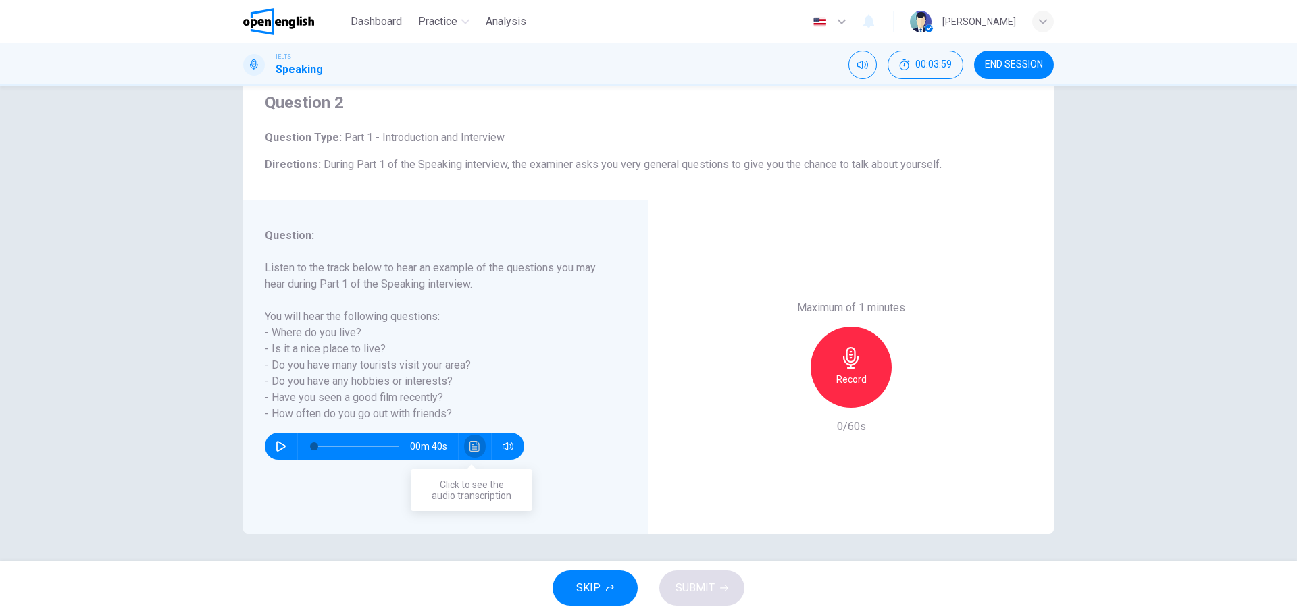
click at [464, 447] on button "Click to see the audio transcription" at bounding box center [475, 446] width 22 height 27
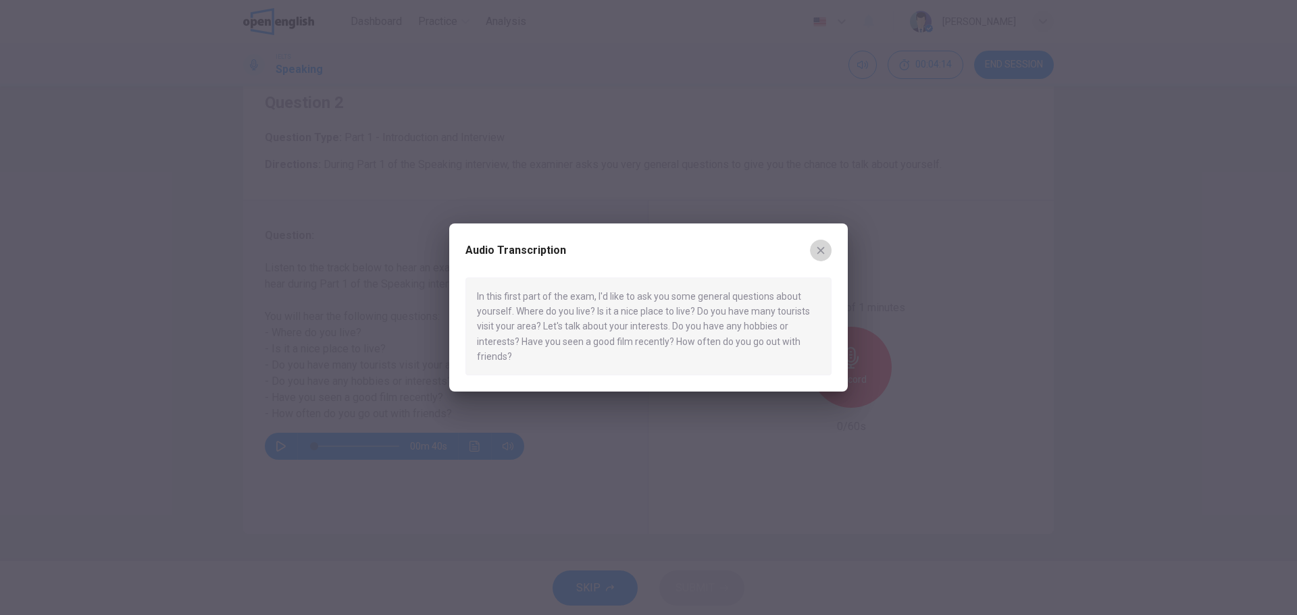
click at [828, 252] on button "button" at bounding box center [821, 251] width 22 height 22
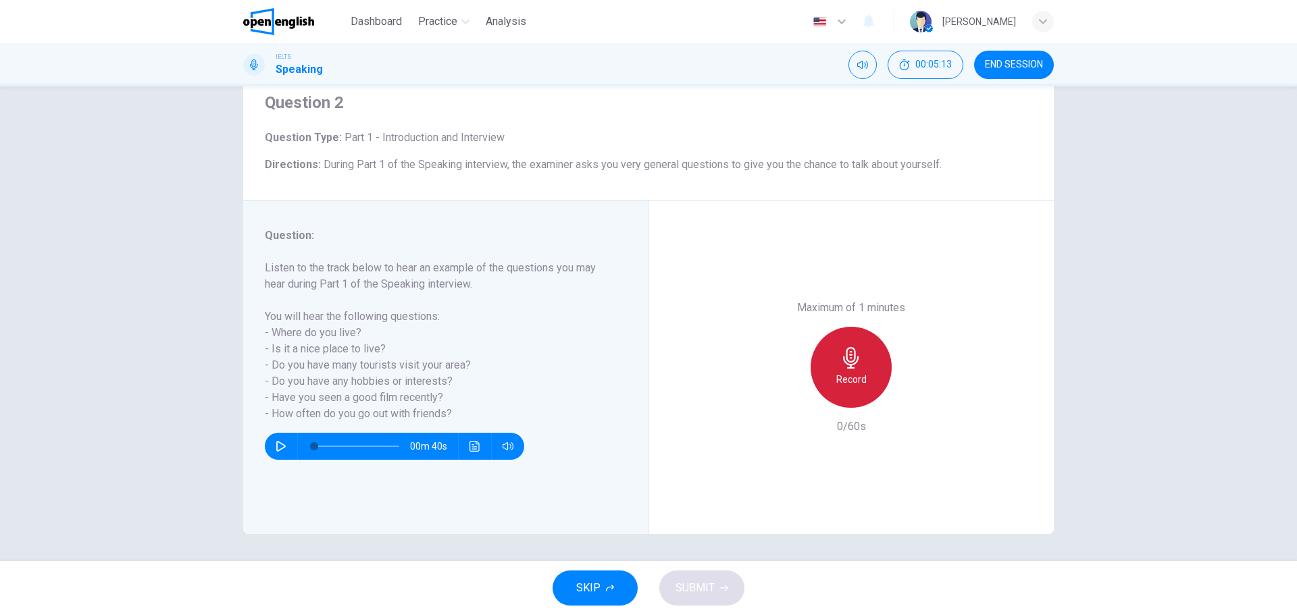
click at [846, 370] on div "Record" at bounding box center [851, 367] width 81 height 81
click at [911, 399] on icon "button" at bounding box center [914, 397] width 6 height 8
click at [723, 585] on icon "button" at bounding box center [724, 588] width 8 height 8
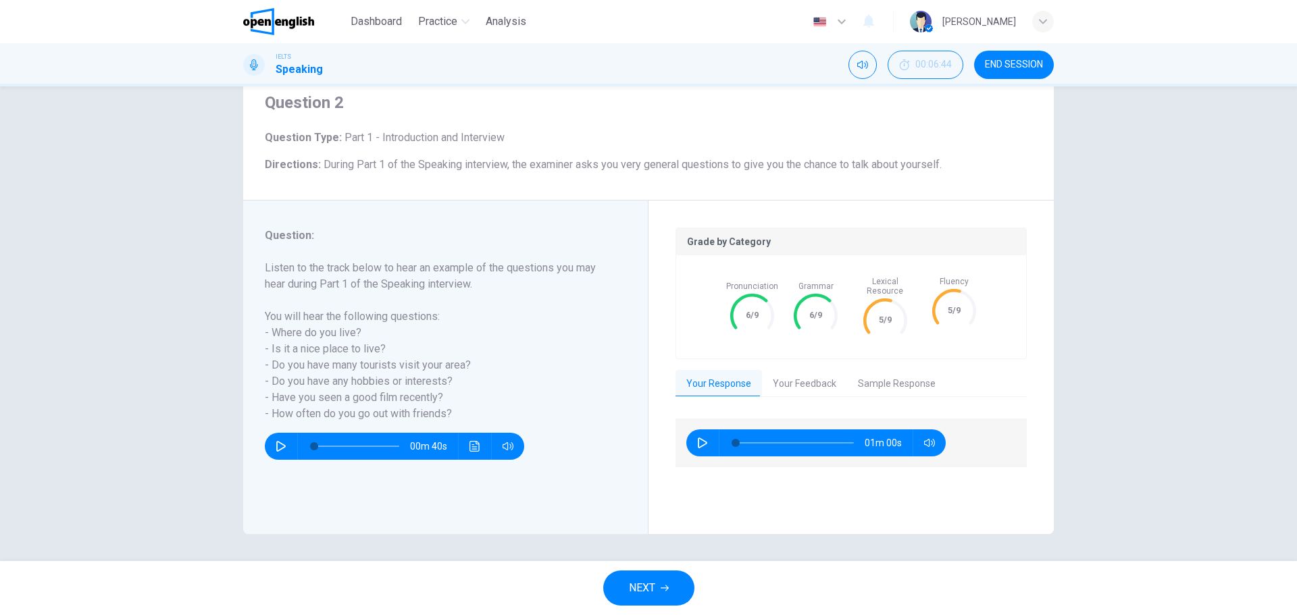
click at [801, 370] on button "Your Feedback" at bounding box center [804, 384] width 85 height 28
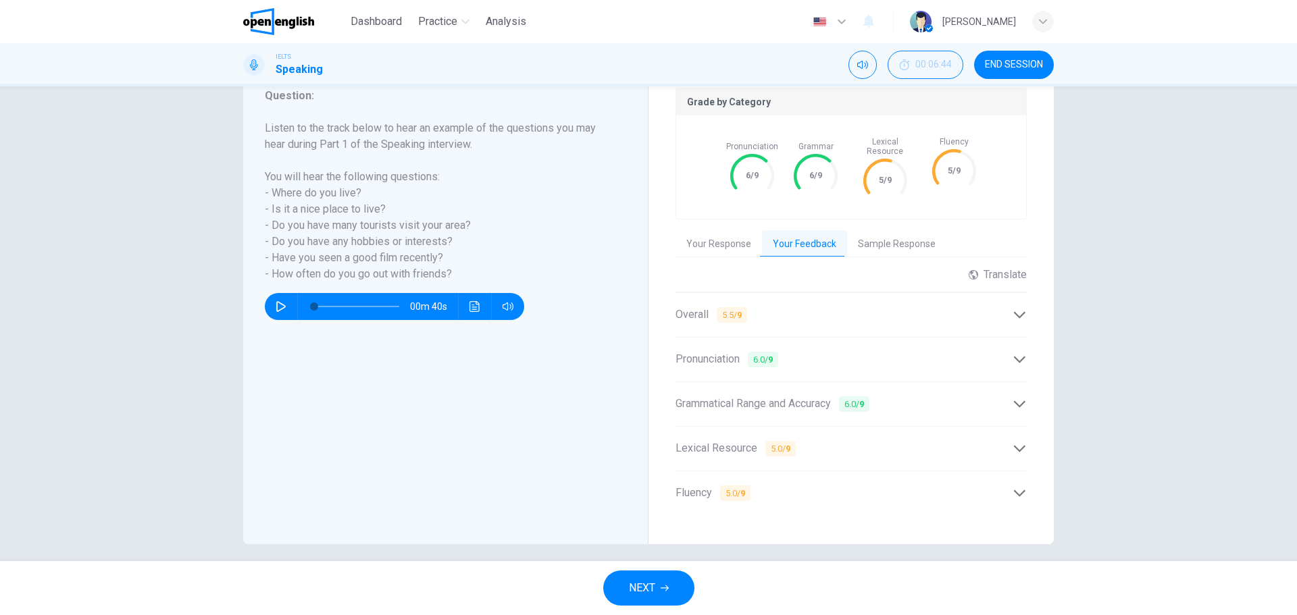
scroll to position [189, 0]
click at [722, 432] on div "Lexical Resource 5.0 / 9" at bounding box center [851, 448] width 351 height 33
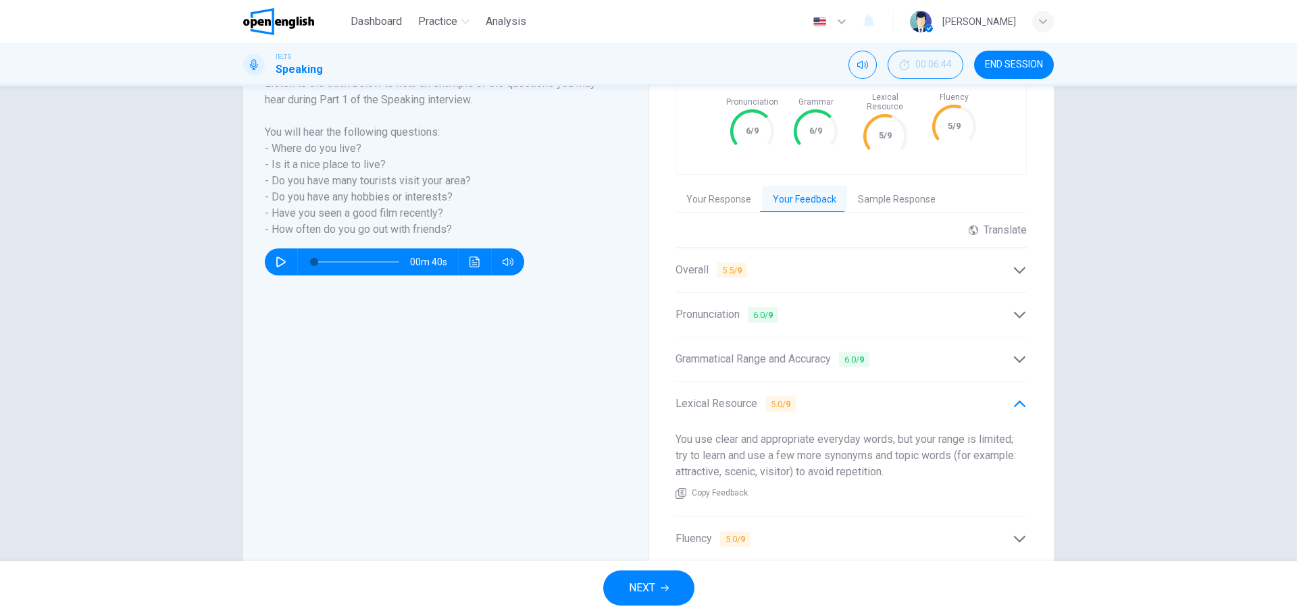
scroll to position [279, 0]
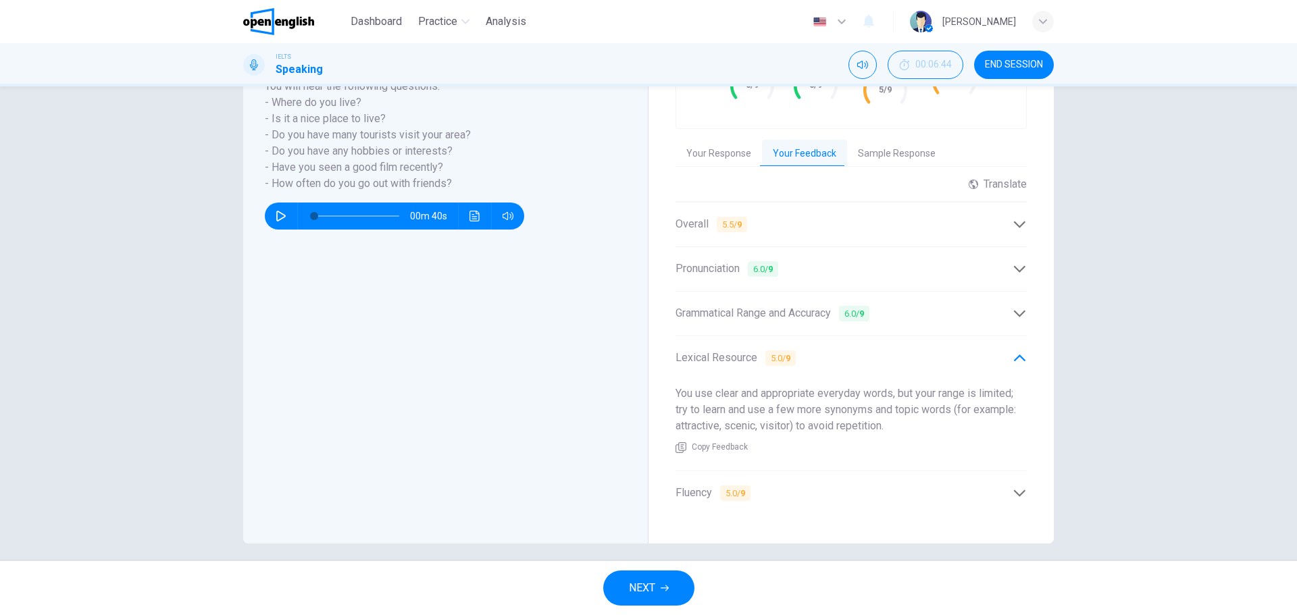
click at [894, 436] on div "You use clear and appropriate everyday words, but your range is limited; try to…" at bounding box center [851, 420] width 351 height 91
click at [740, 488] on b "9" at bounding box center [742, 493] width 5 height 10
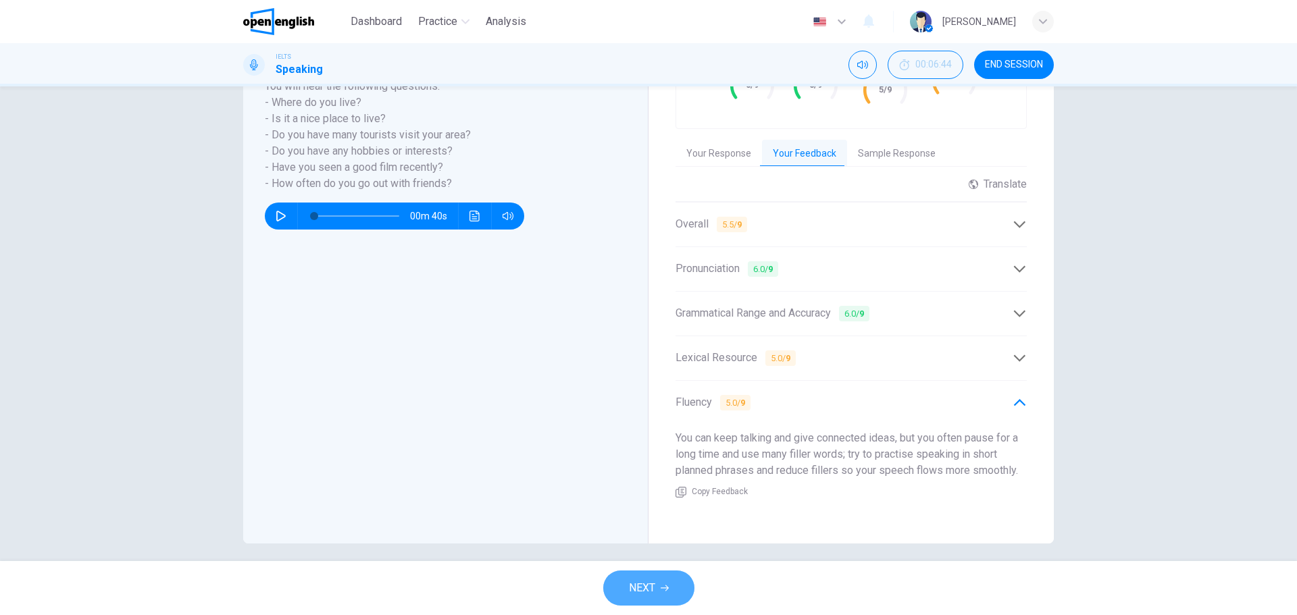
click at [684, 581] on button "NEXT" at bounding box center [648, 588] width 91 height 35
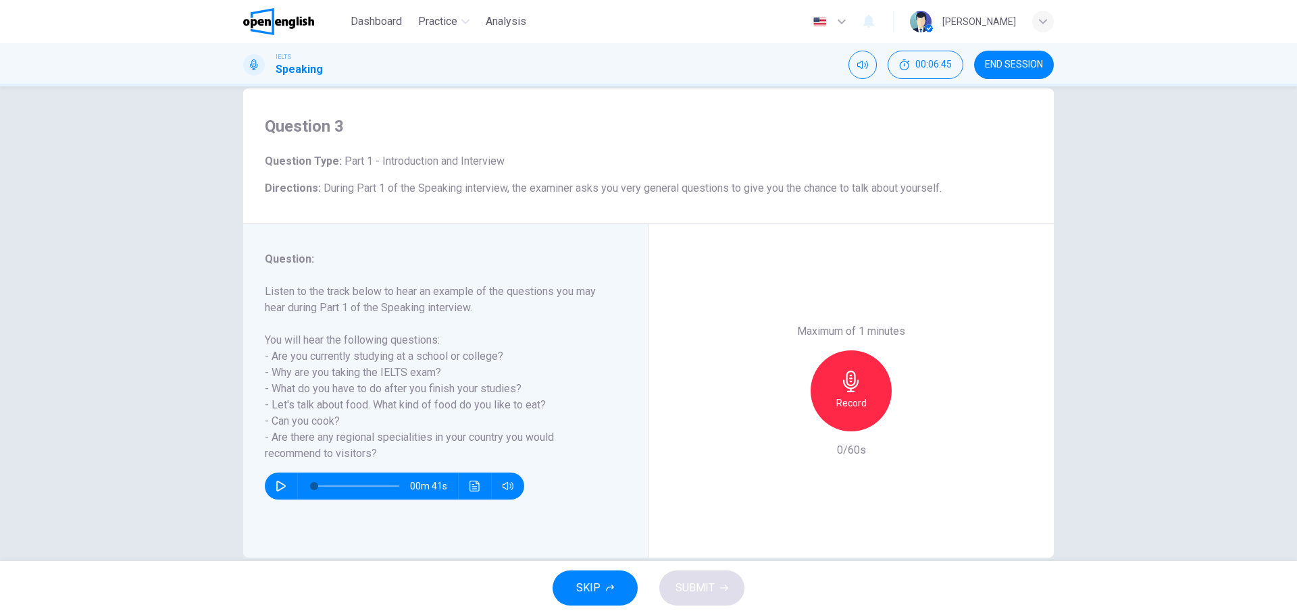
scroll to position [49, 0]
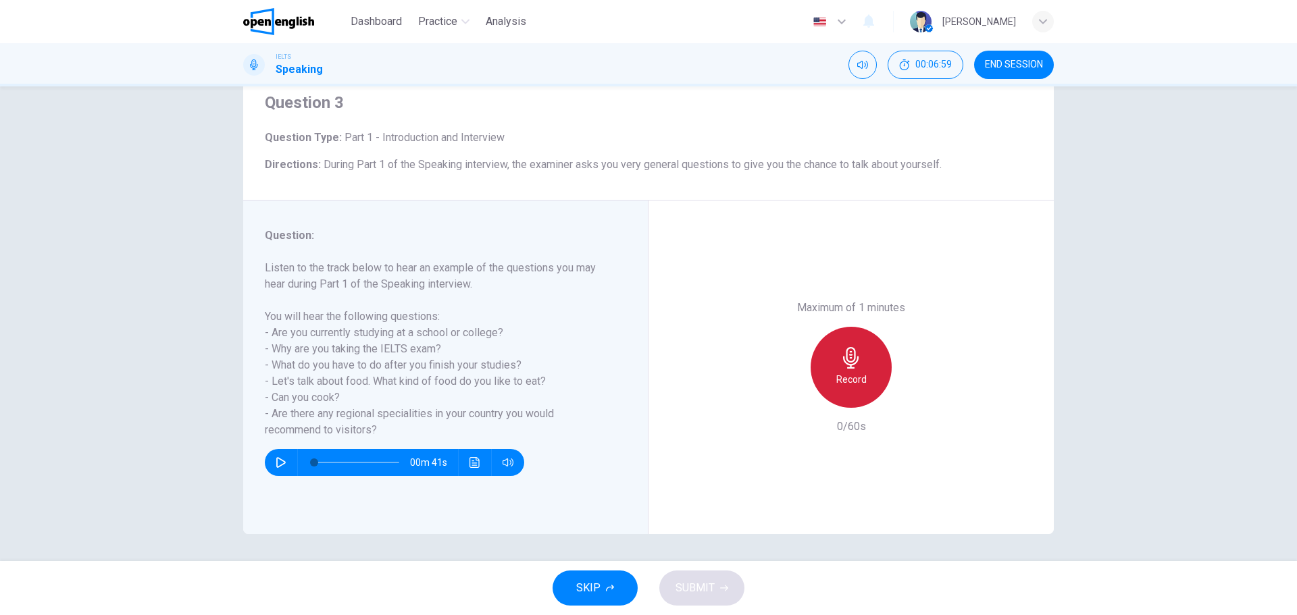
click at [854, 367] on icon "button" at bounding box center [851, 358] width 22 height 22
click at [699, 583] on span "SUBMIT" at bounding box center [695, 588] width 39 height 19
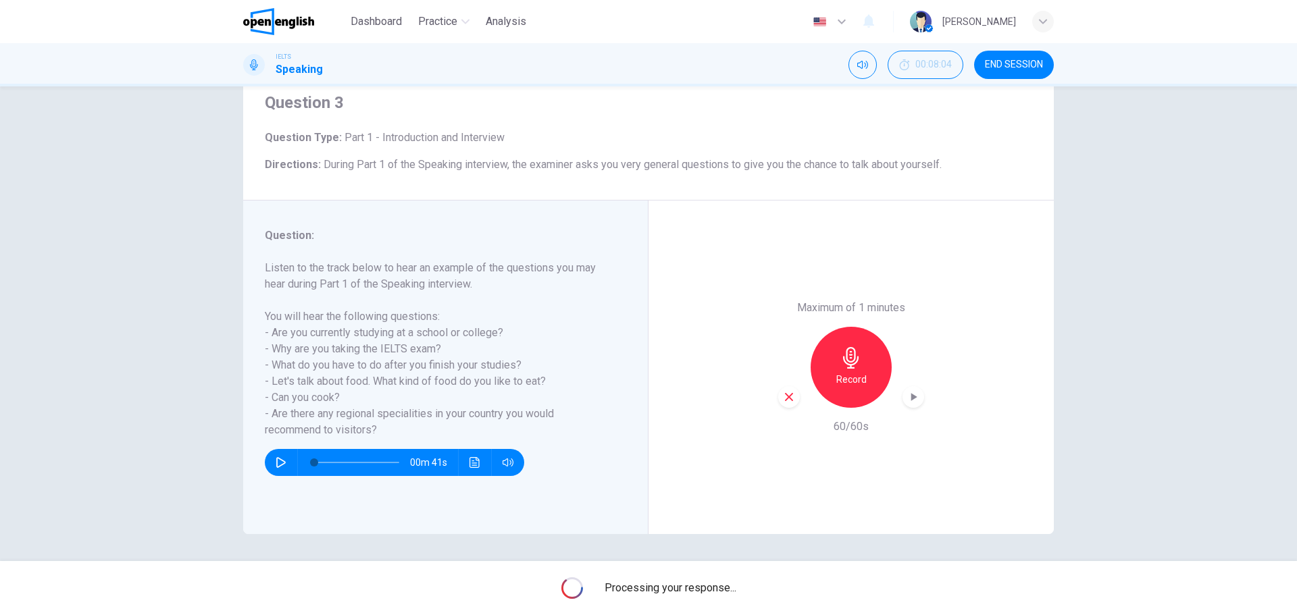
click at [909, 392] on icon "button" at bounding box center [914, 397] width 14 height 14
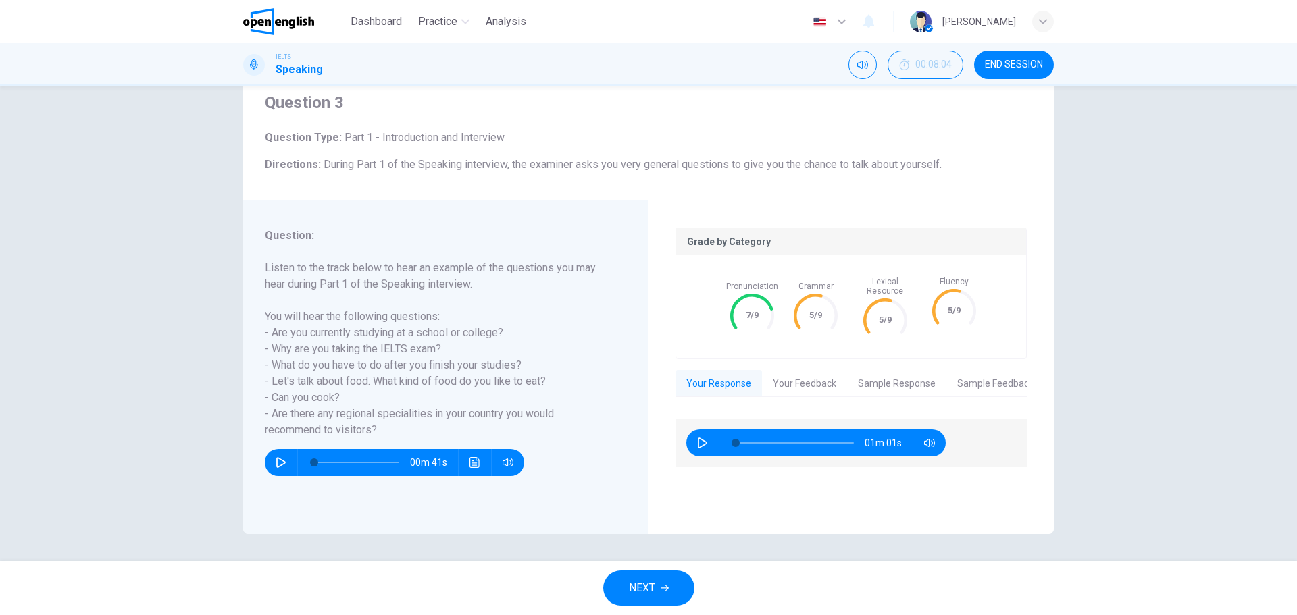
click at [805, 370] on button "Your Feedback" at bounding box center [804, 384] width 85 height 28
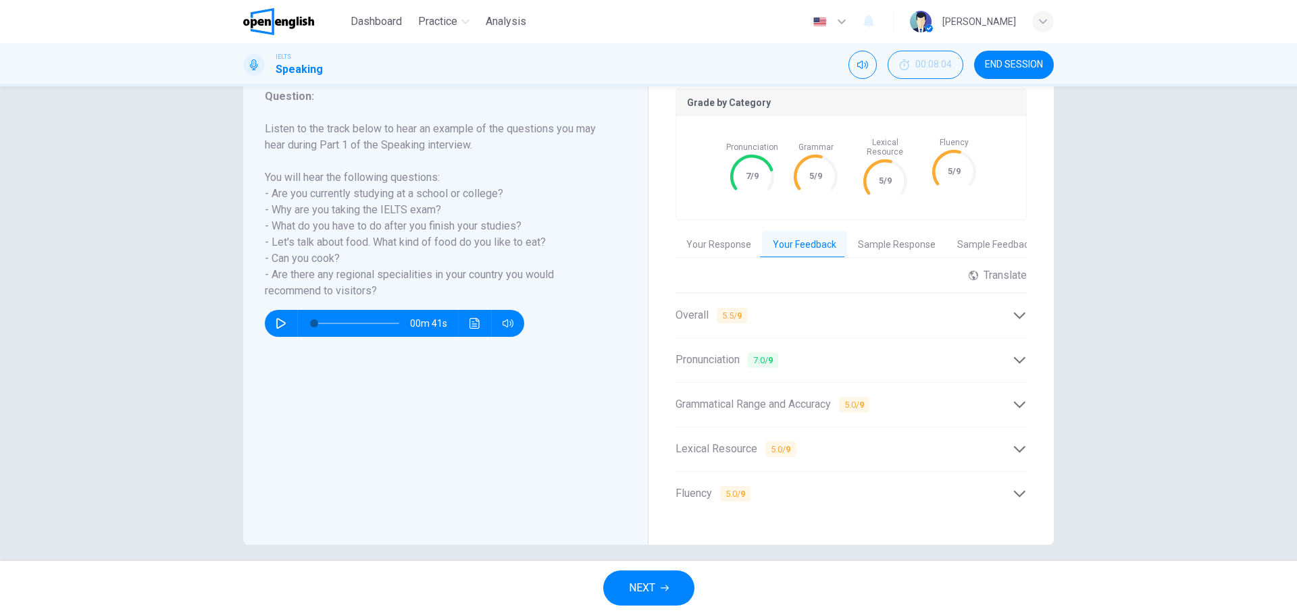
scroll to position [189, 0]
click at [790, 308] on div "Overall 5.5 / 9" at bounding box center [844, 314] width 337 height 17
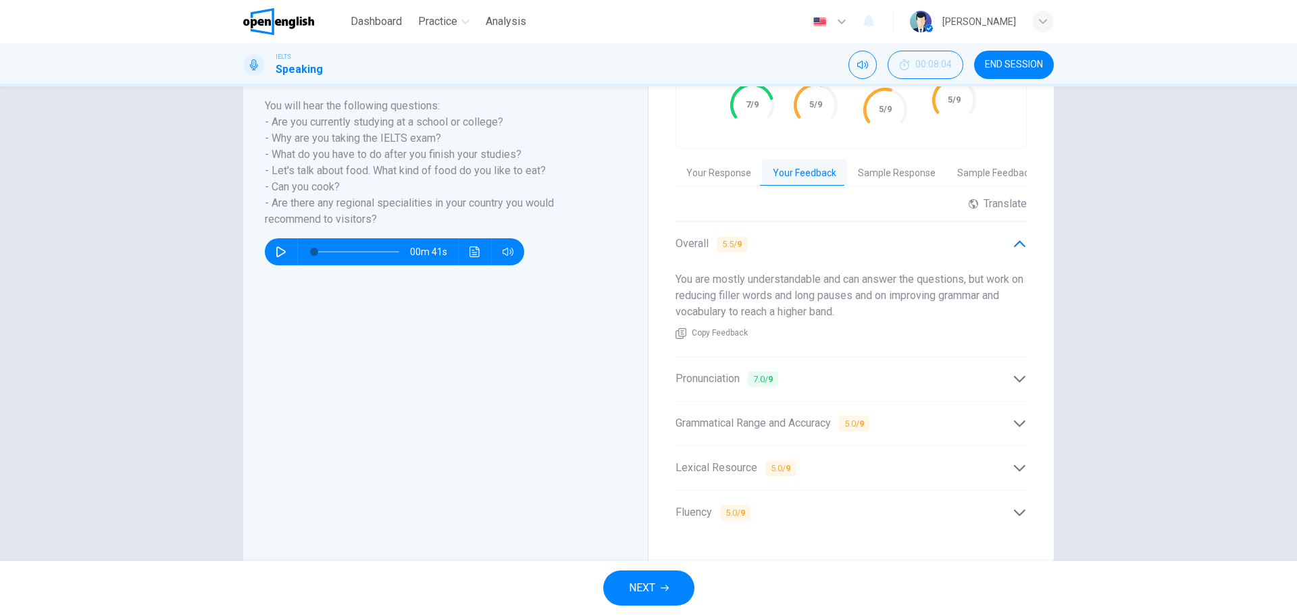
scroll to position [279, 0]
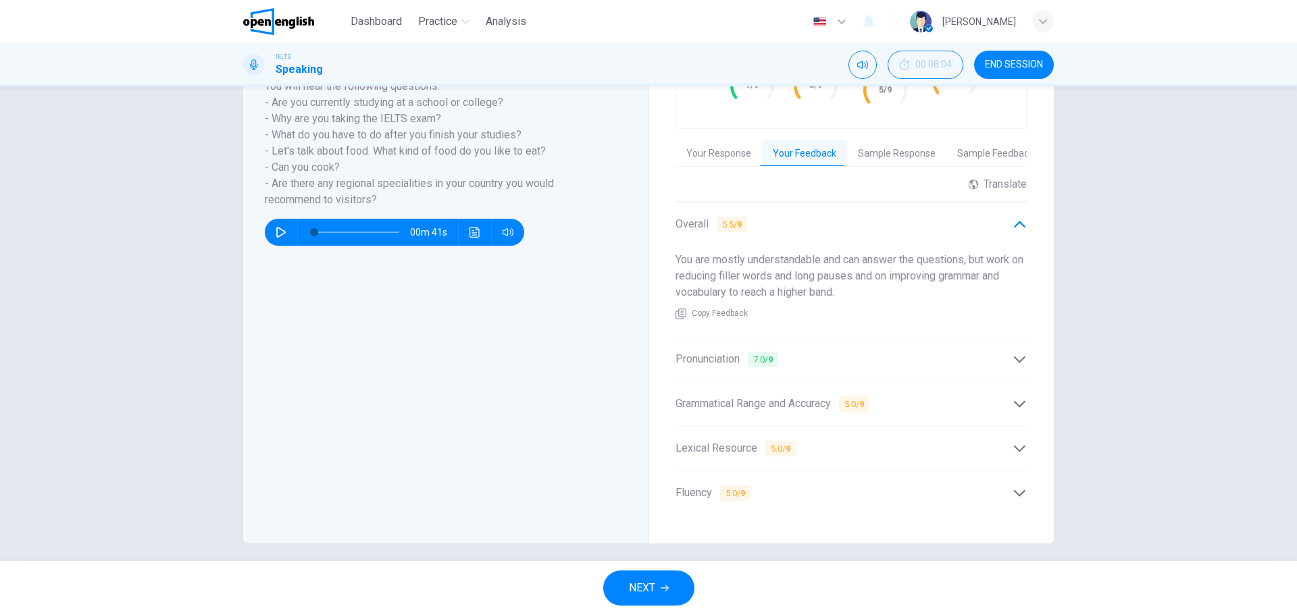
drag, startPoint x: 686, startPoint y: 253, endPoint x: 836, endPoint y: 313, distance: 160.9
click at [836, 313] on div "You are mostly understandable and can answer the questions, but work on reducin…" at bounding box center [851, 286] width 351 height 91
click at [836, 290] on div "You are mostly understandable and can answer the questions, but work on reducin…" at bounding box center [851, 286] width 351 height 91
click at [833, 284] on span "You are mostly understandable and can answer the questions, but work on reducin…" at bounding box center [850, 275] width 348 height 45
click at [812, 445] on div "Lexical Resource 5.0 / 9" at bounding box center [844, 448] width 337 height 17
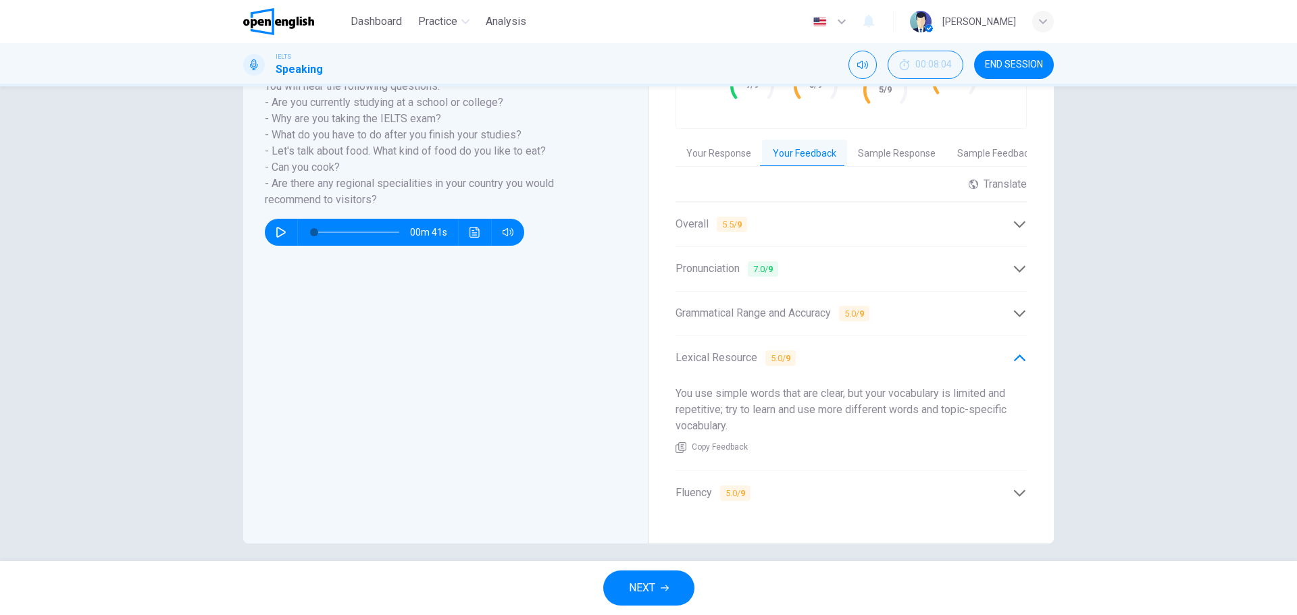
click at [988, 65] on span "END SESSION" at bounding box center [1014, 64] width 58 height 11
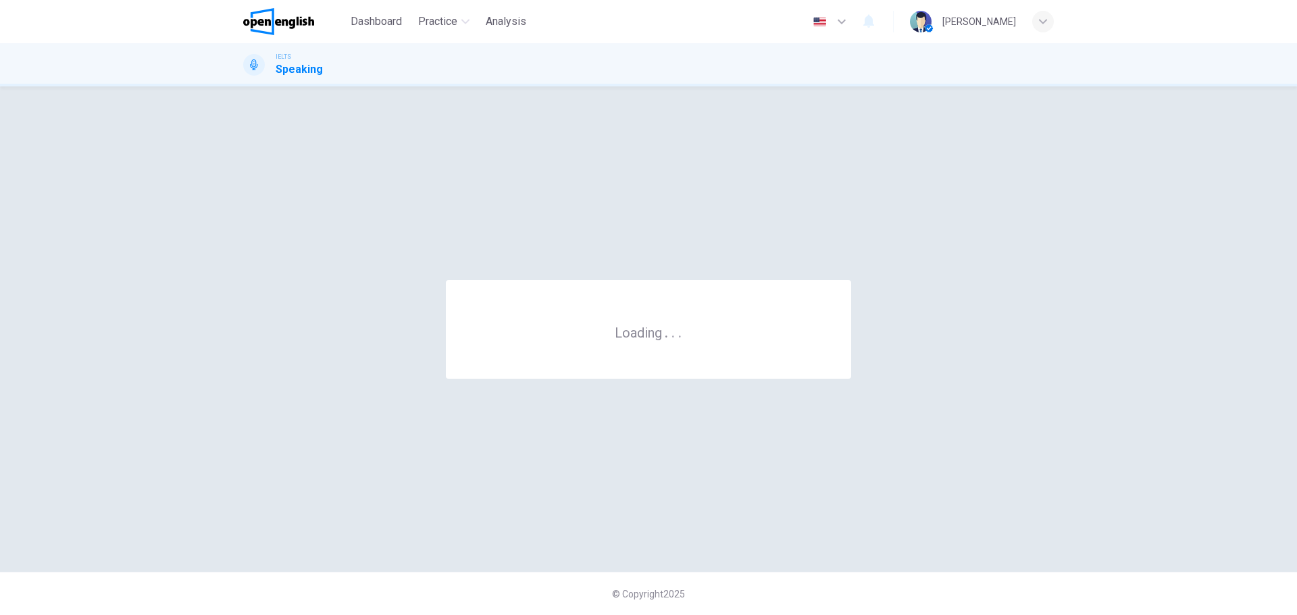
scroll to position [0, 0]
